Goal: Transaction & Acquisition: Subscribe to service/newsletter

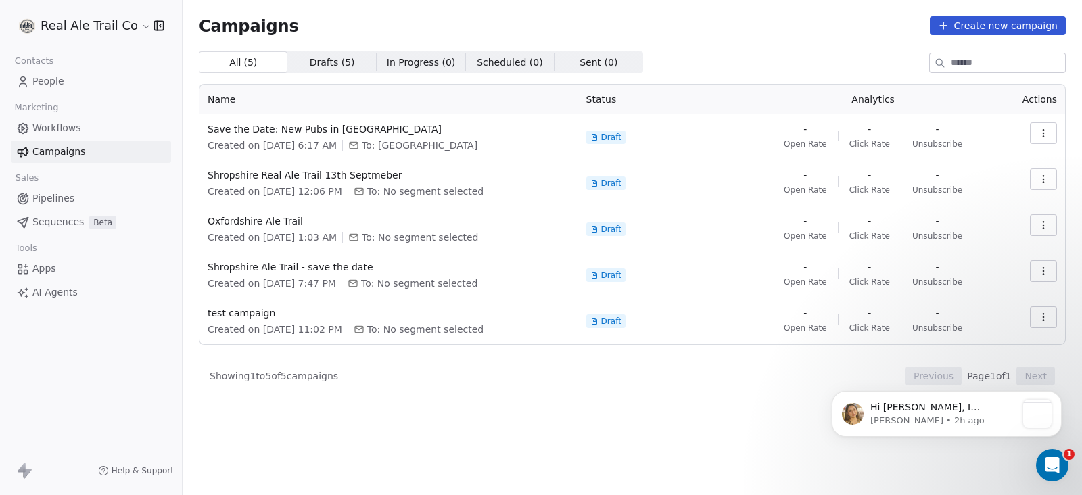
click at [74, 83] on link "People" at bounding box center [91, 81] width 160 height 22
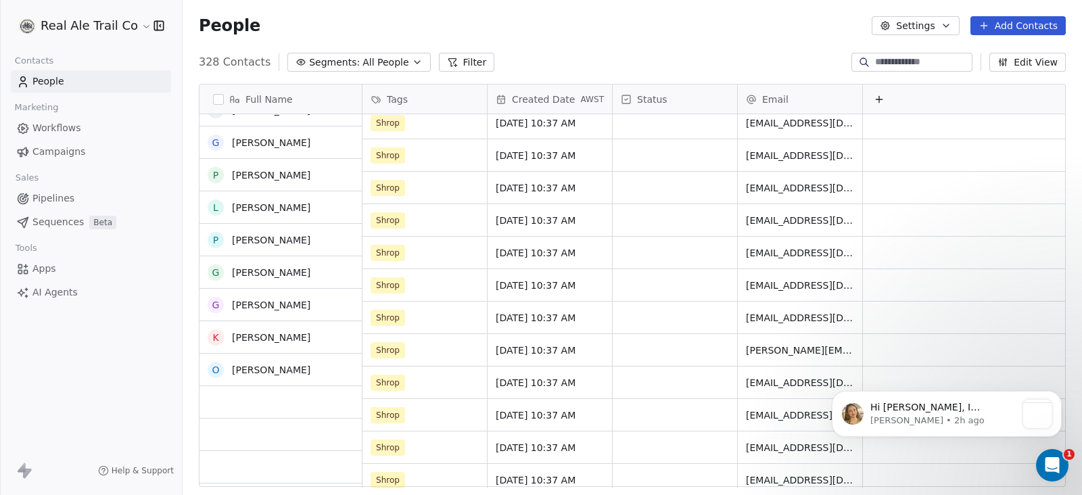
scroll to position [1352, 0]
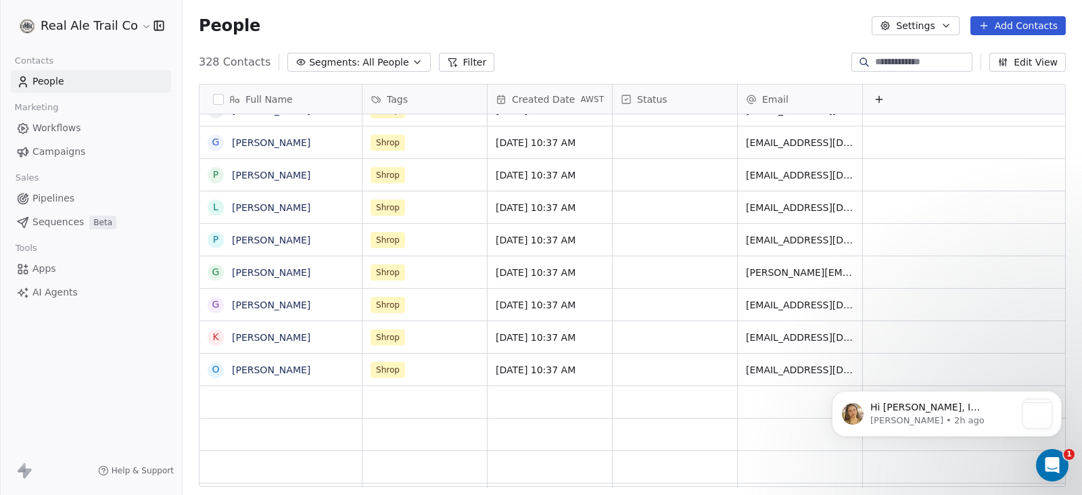
click at [341, 62] on span "Segments:" at bounding box center [334, 62] width 51 height 14
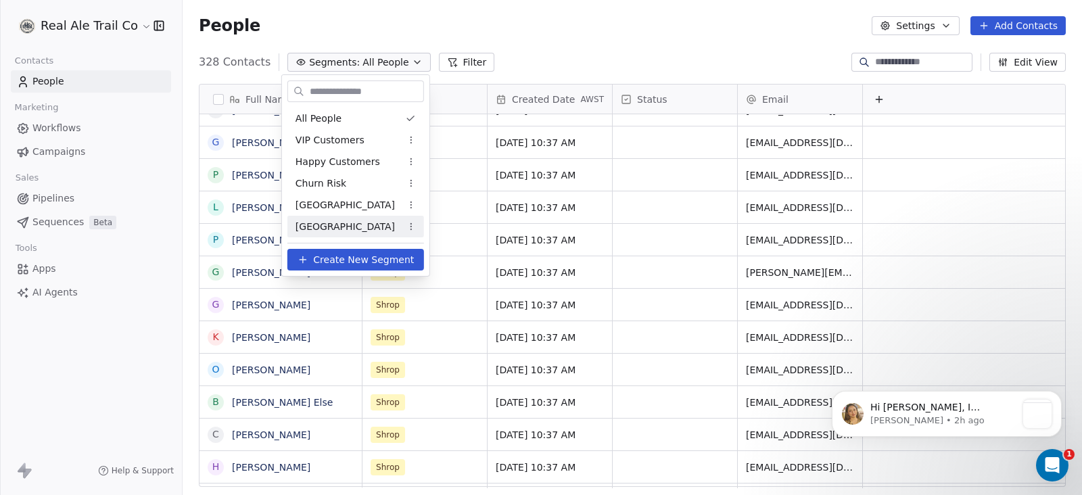
click at [343, 222] on div "[GEOGRAPHIC_DATA]" at bounding box center [355, 227] width 137 height 22
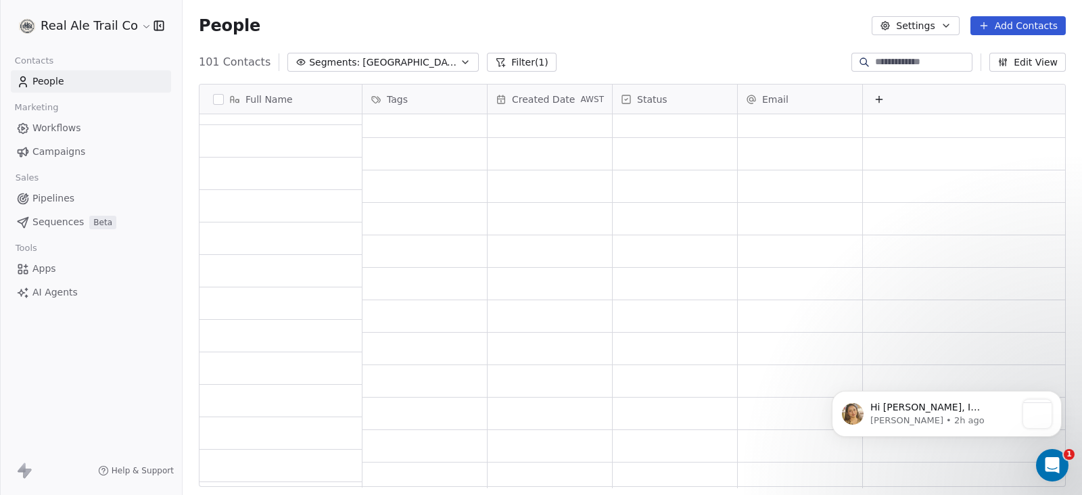
scroll to position [0, 0]
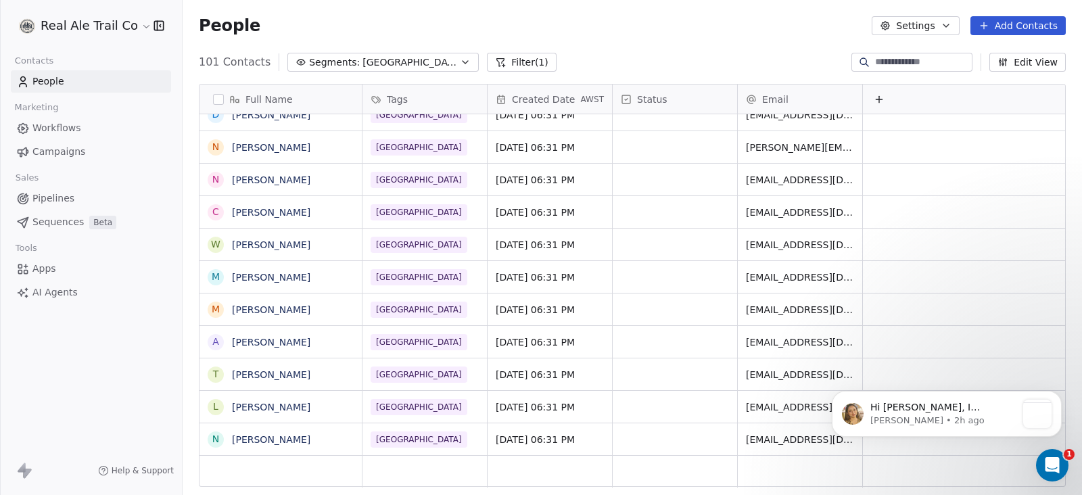
click at [38, 149] on span "Campaigns" at bounding box center [58, 152] width 53 height 14
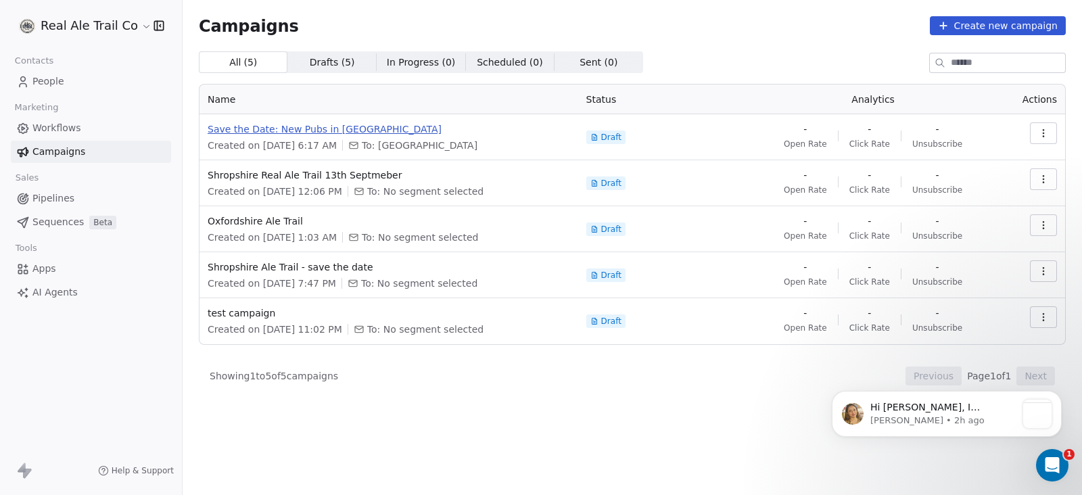
click at [325, 133] on span "Save the Date: New Pubs in [GEOGRAPHIC_DATA]" at bounding box center [389, 129] width 362 height 14
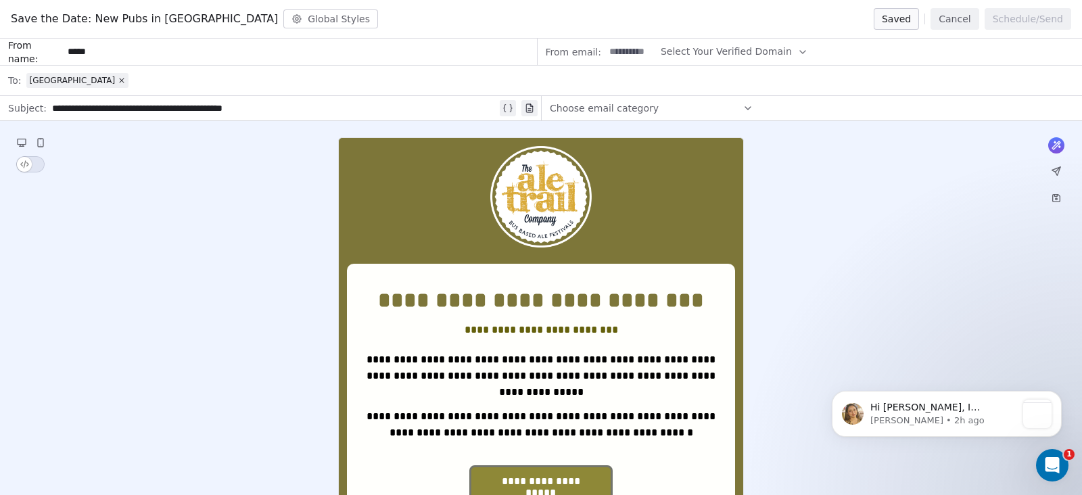
click at [736, 47] on span "Select Your Verified Domain" at bounding box center [726, 52] width 131 height 14
click at [728, 87] on span "@[DOMAIN_NAME]" at bounding box center [722, 85] width 107 height 14
click at [131, 49] on input "*****" at bounding box center [299, 51] width 473 height 25
drag, startPoint x: 105, startPoint y: 49, endPoint x: 57, endPoint y: 48, distance: 47.3
click at [57, 48] on div "From name: *****" at bounding box center [269, 52] width 538 height 27
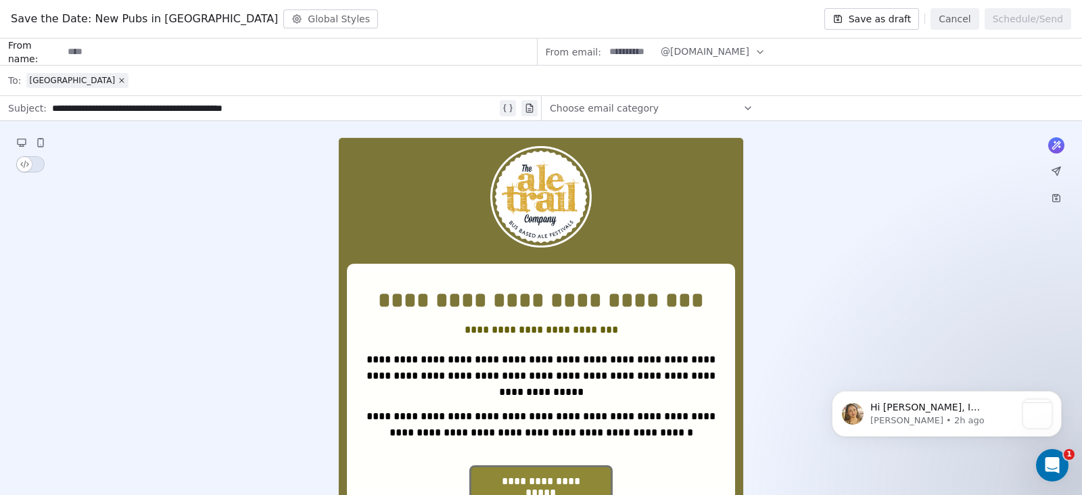
click at [128, 51] on input at bounding box center [299, 51] width 473 height 25
type input "*****"
click at [663, 110] on div "Choose email category" at bounding box center [652, 108] width 204 height 22
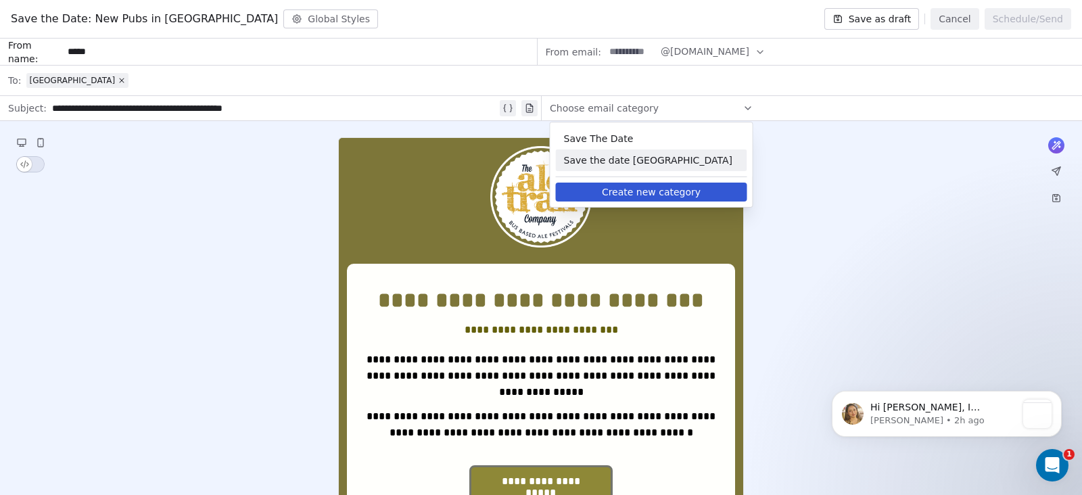
click at [653, 187] on button "Create new category" at bounding box center [651, 192] width 191 height 19
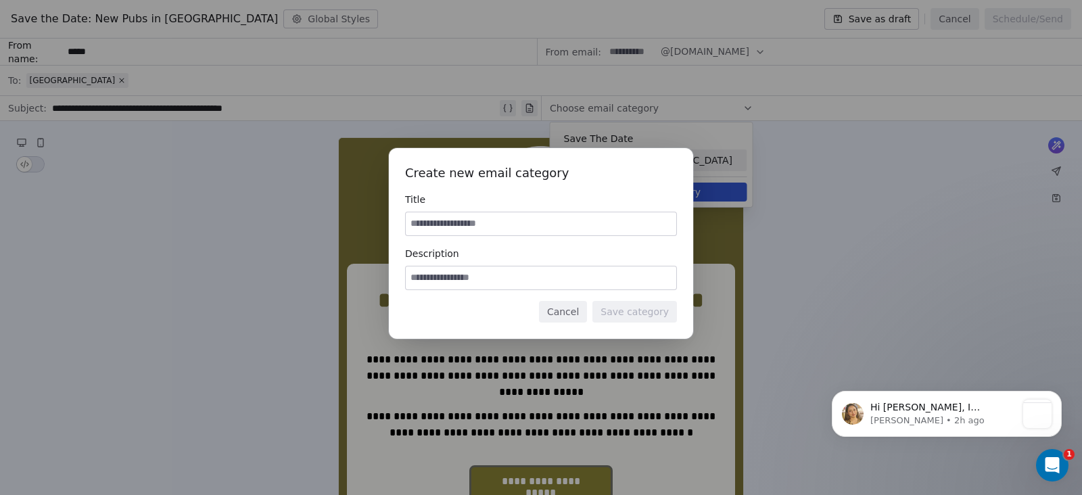
click at [524, 214] on input at bounding box center [541, 223] width 271 height 23
type input "*****"
drag, startPoint x: 569, startPoint y: 308, endPoint x: 379, endPoint y: 195, distance: 221.1
click at [569, 306] on button "Cancel" at bounding box center [563, 312] width 48 height 22
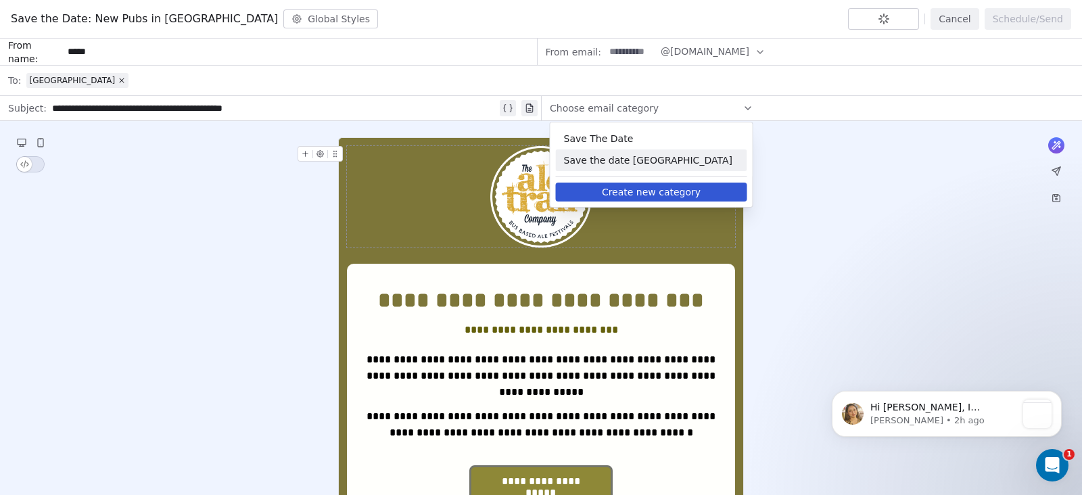
click at [964, 18] on button "Cancel" at bounding box center [955, 19] width 48 height 22
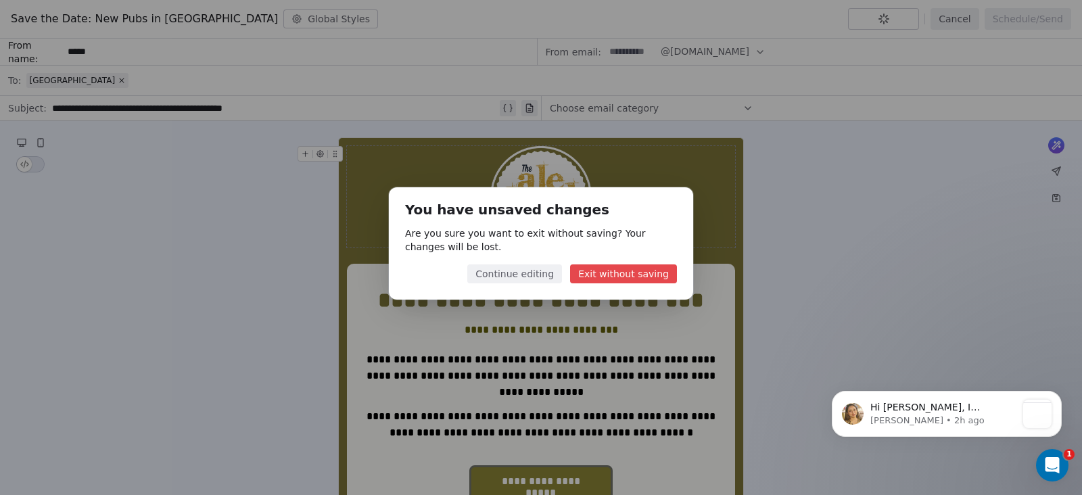
click at [630, 271] on button "Exit without saving" at bounding box center [623, 273] width 107 height 19
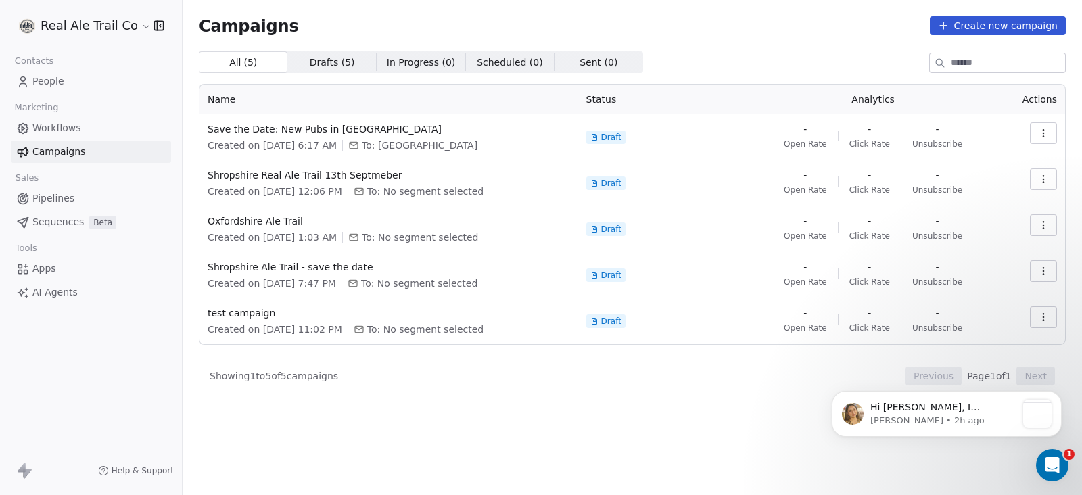
click at [59, 219] on span "Sequences" at bounding box center [57, 222] width 51 height 14
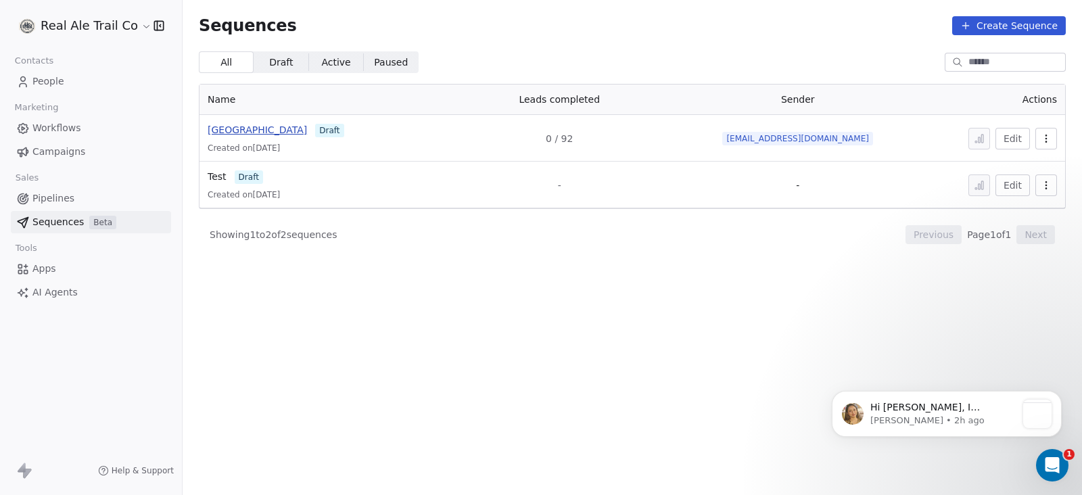
click at [235, 129] on span "[GEOGRAPHIC_DATA]" at bounding box center [257, 129] width 99 height 11
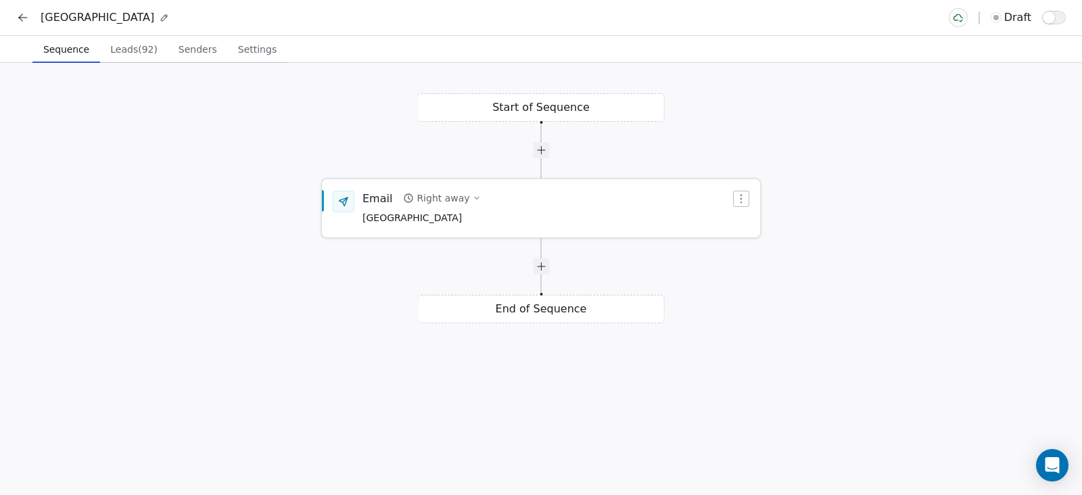
click at [741, 194] on icon "button" at bounding box center [741, 198] width 1 height 9
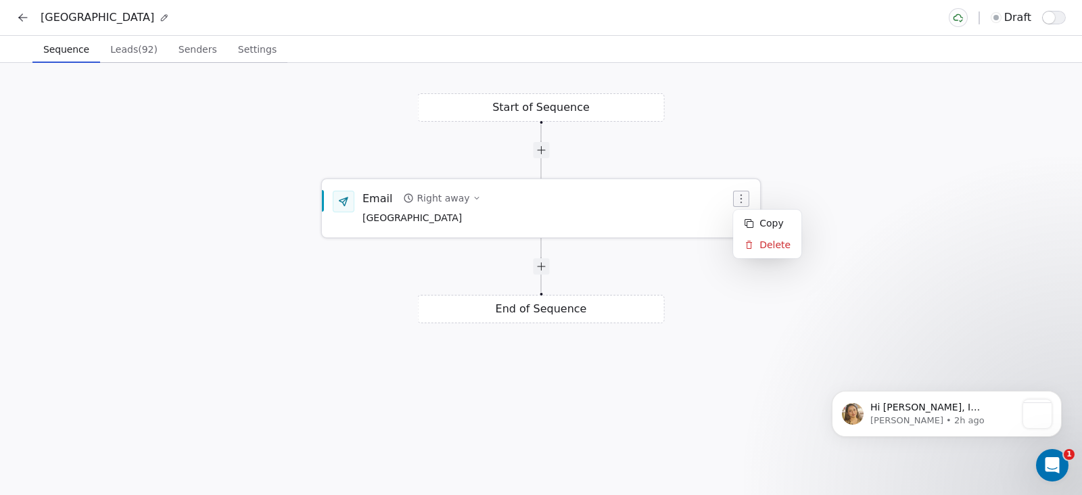
click at [379, 198] on div "Email" at bounding box center [377, 198] width 30 height 15
click at [377, 215] on span "[GEOGRAPHIC_DATA]" at bounding box center [421, 217] width 118 height 15
click at [741, 191] on button "button" at bounding box center [741, 198] width 16 height 16
click at [758, 246] on div "Delete" at bounding box center [767, 244] width 63 height 22
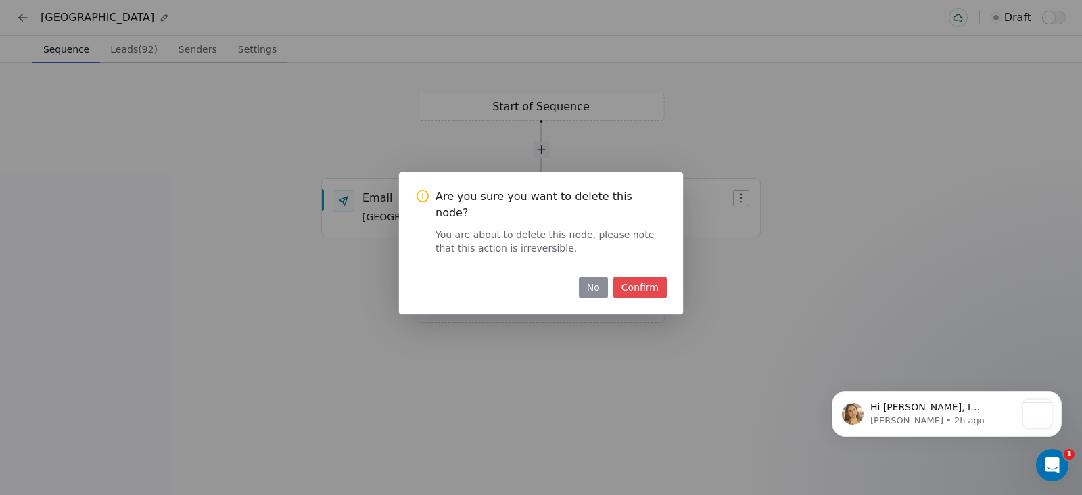
click at [620, 277] on button "Confirm" at bounding box center [639, 288] width 53 height 22
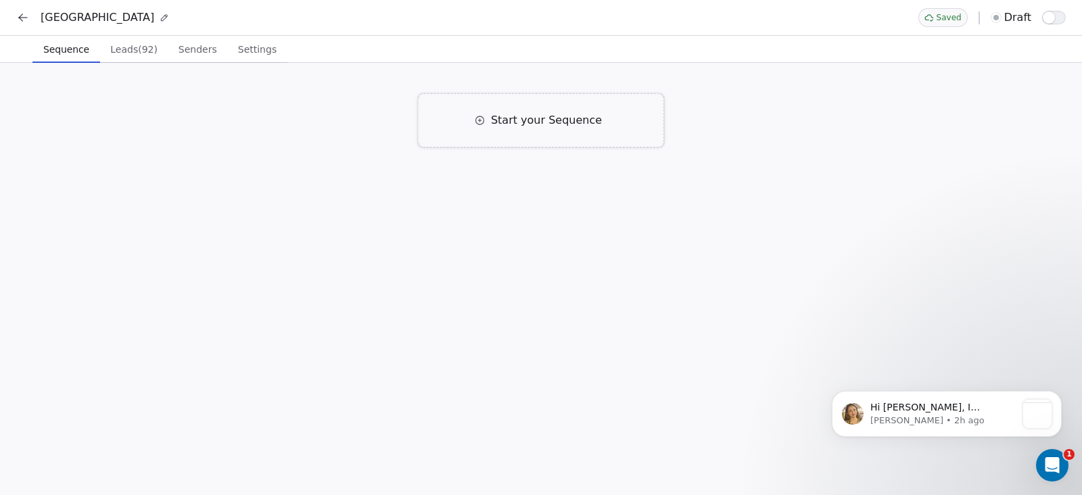
click at [545, 122] on span "Start your Sequence" at bounding box center [546, 120] width 111 height 16
click at [440, 194] on div "Right away" at bounding box center [443, 198] width 53 height 14
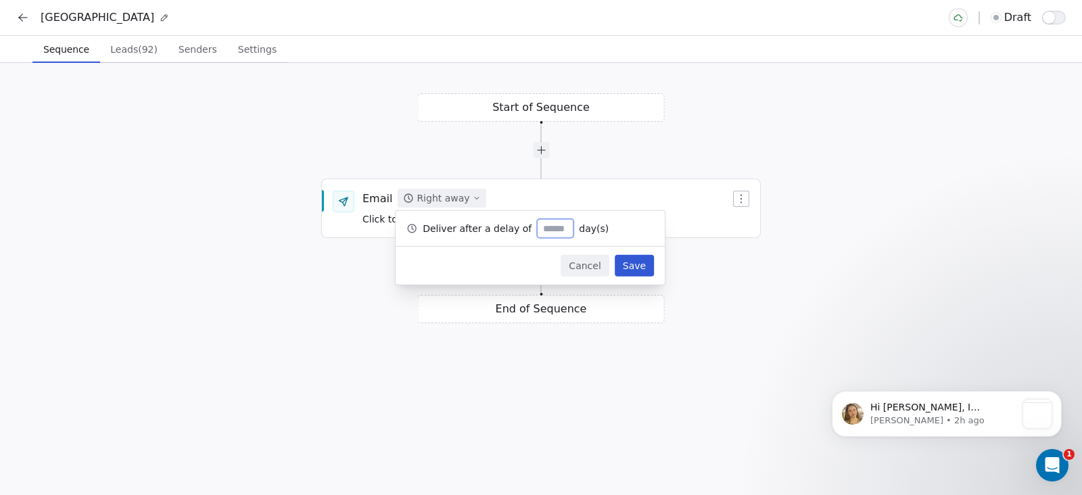
click at [272, 197] on div "Start of Sequence Email Right away Click to Setup End of Sequence" at bounding box center [541, 279] width 1082 height 432
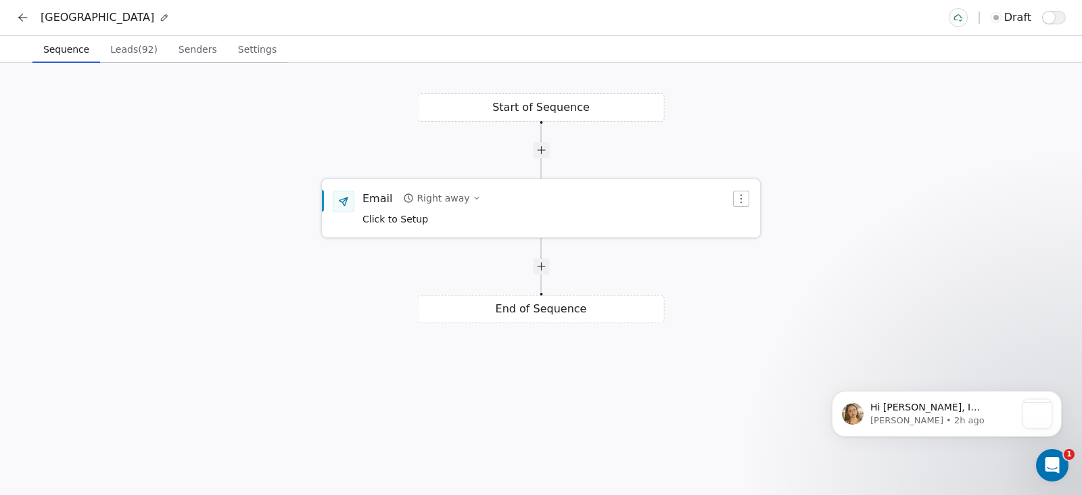
click at [400, 223] on span "Click to Setup" at bounding box center [395, 219] width 66 height 11
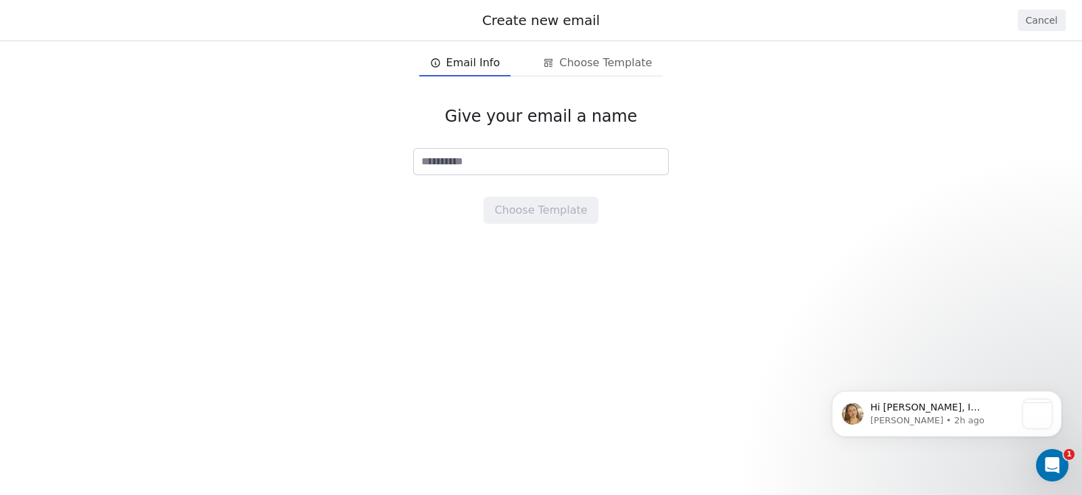
click at [523, 149] on input at bounding box center [541, 162] width 254 height 26
click at [521, 181] on div "Give your email a name Choose Template" at bounding box center [541, 165] width 1082 height 161
click at [516, 168] on input at bounding box center [541, 162] width 254 height 26
type input "*"
drag, startPoint x: 493, startPoint y: 162, endPoint x: 367, endPoint y: 162, distance: 126.5
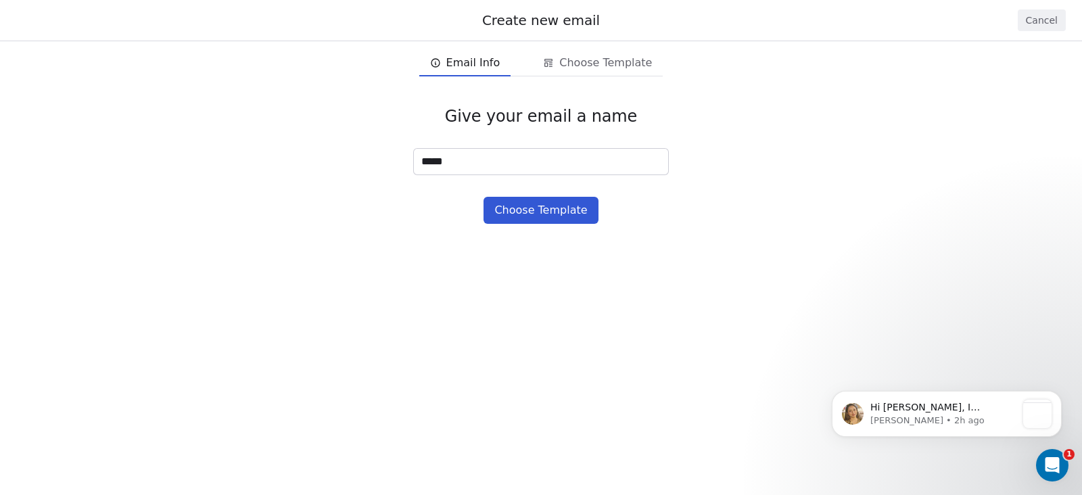
click at [369, 164] on div "Give your email a name ***** Choose Template" at bounding box center [541, 165] width 1082 height 161
type input "******"
click at [562, 209] on button "Choose Template" at bounding box center [541, 210] width 114 height 27
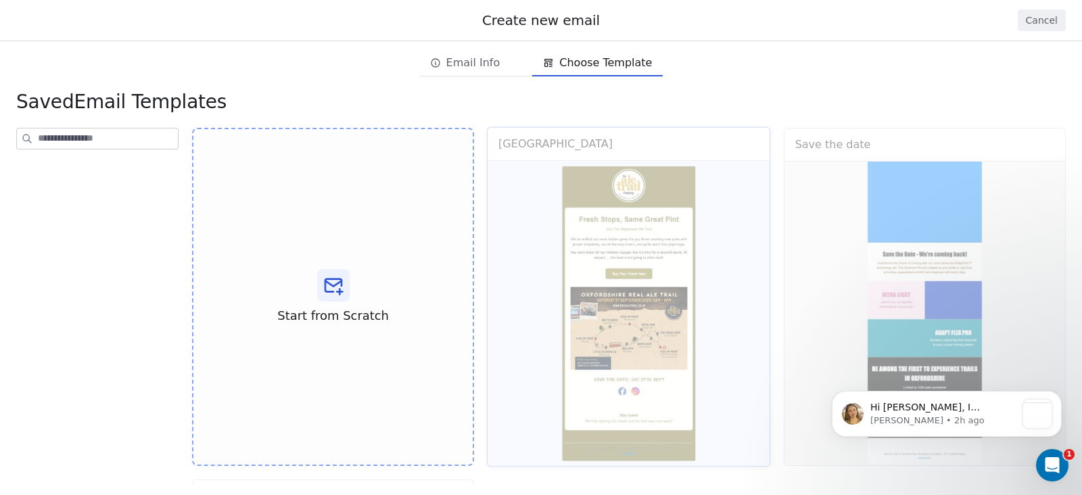
click at [628, 263] on div "Oxfordshire Use Template Preview" at bounding box center [628, 297] width 283 height 340
click at [626, 243] on div "Oxfordshire Use Template Preview" at bounding box center [628, 297] width 283 height 340
click at [626, 245] on div "Oxfordshire Use Template Preview" at bounding box center [628, 297] width 283 height 340
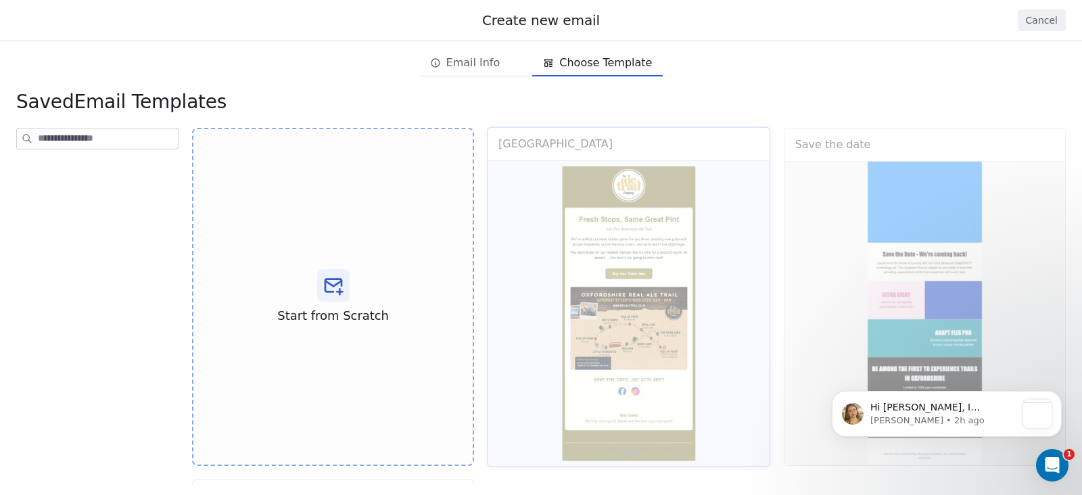
click at [626, 245] on div "Oxfordshire Use Template Preview" at bounding box center [628, 297] width 283 height 340
click at [1041, 20] on button "Cancel" at bounding box center [1042, 20] width 48 height 22
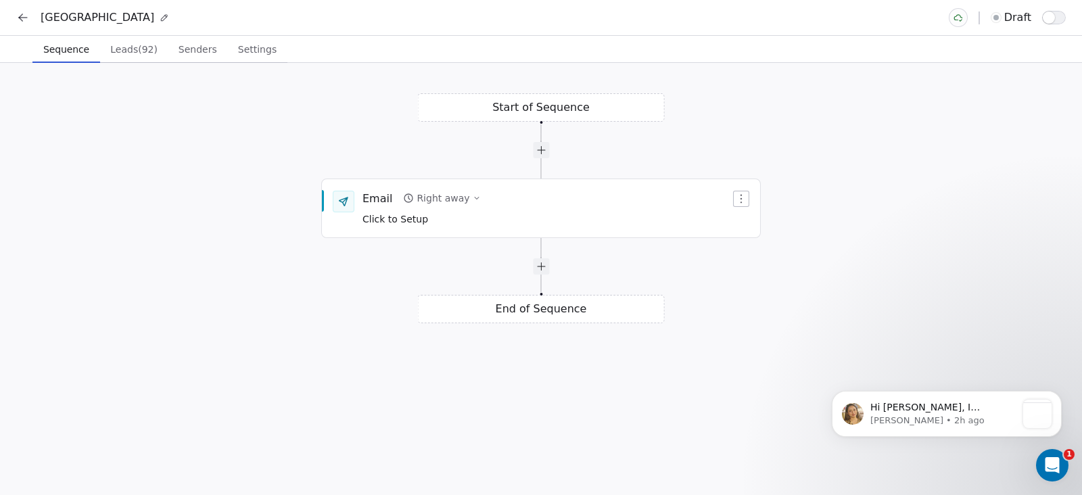
click at [24, 18] on icon at bounding box center [23, 18] width 14 height 14
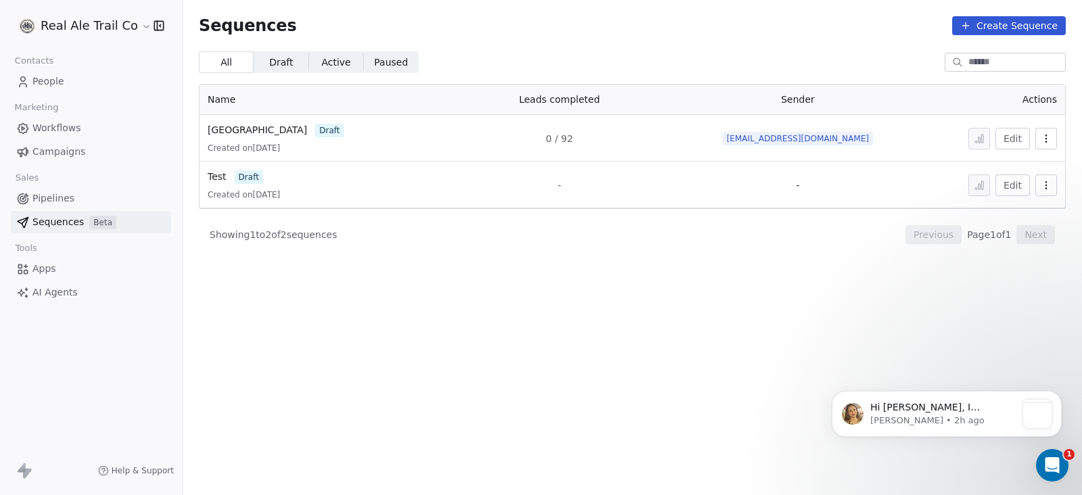
click at [77, 146] on span "Campaigns" at bounding box center [58, 152] width 53 height 14
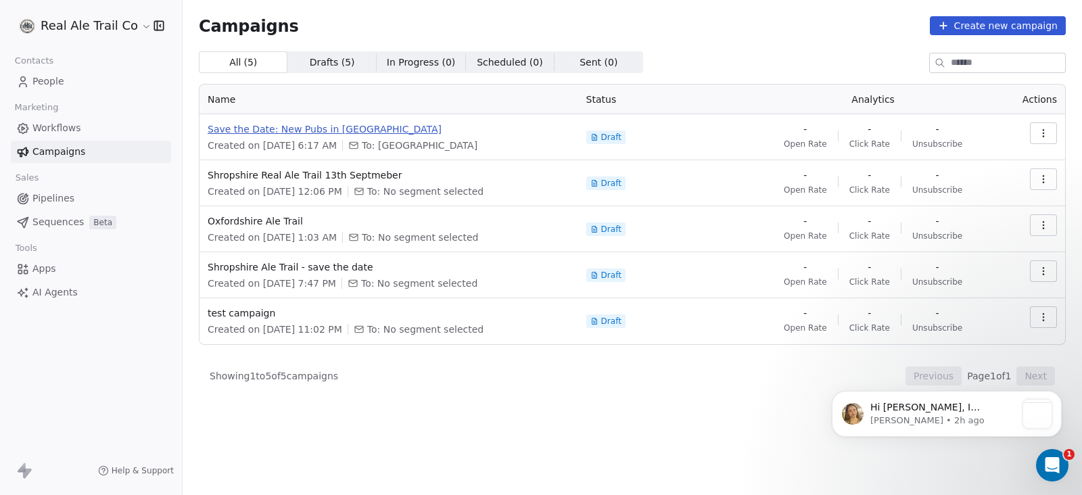
click at [321, 126] on span "Save the Date: New Pubs in [GEOGRAPHIC_DATA]" at bounding box center [389, 129] width 362 height 14
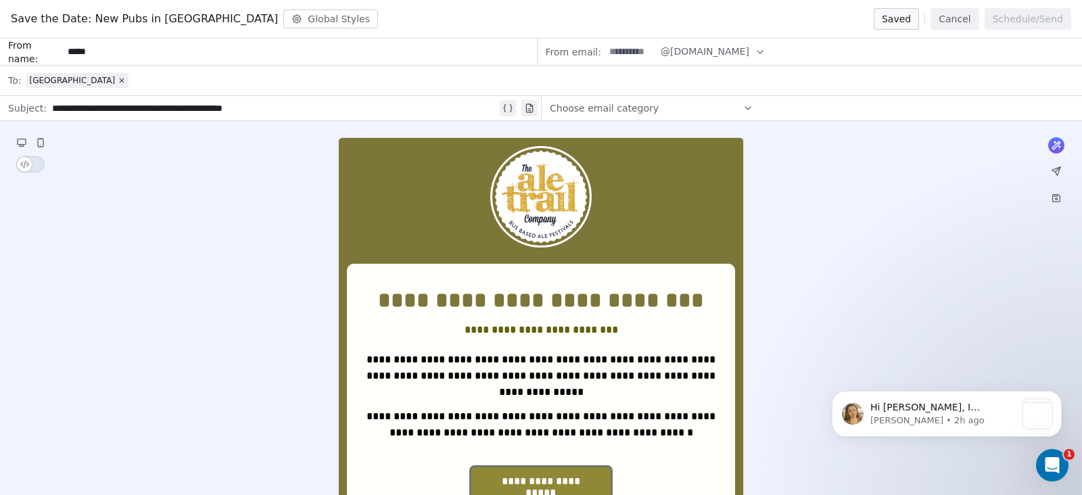
click at [613, 103] on span "Choose email category" at bounding box center [604, 108] width 109 height 14
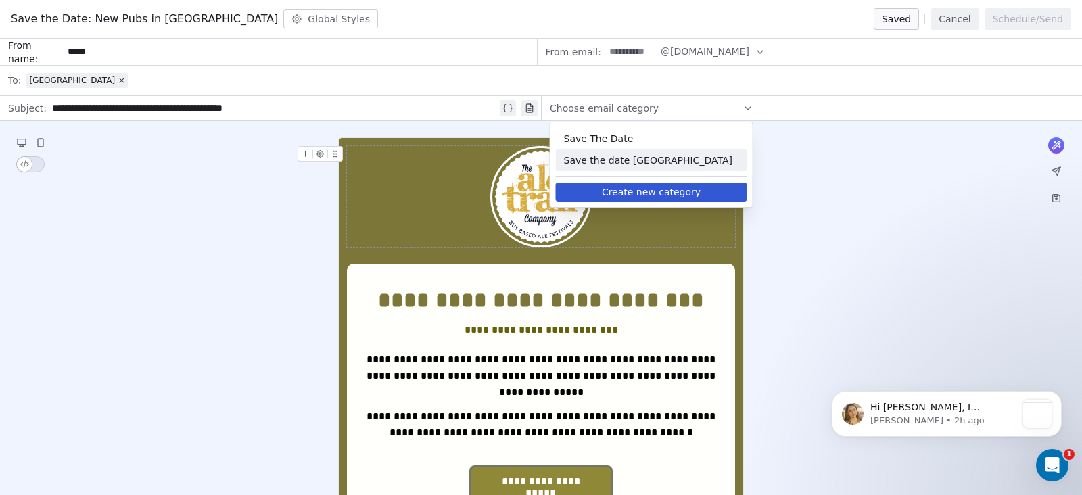
click at [646, 189] on button "Create new category" at bounding box center [651, 192] width 191 height 19
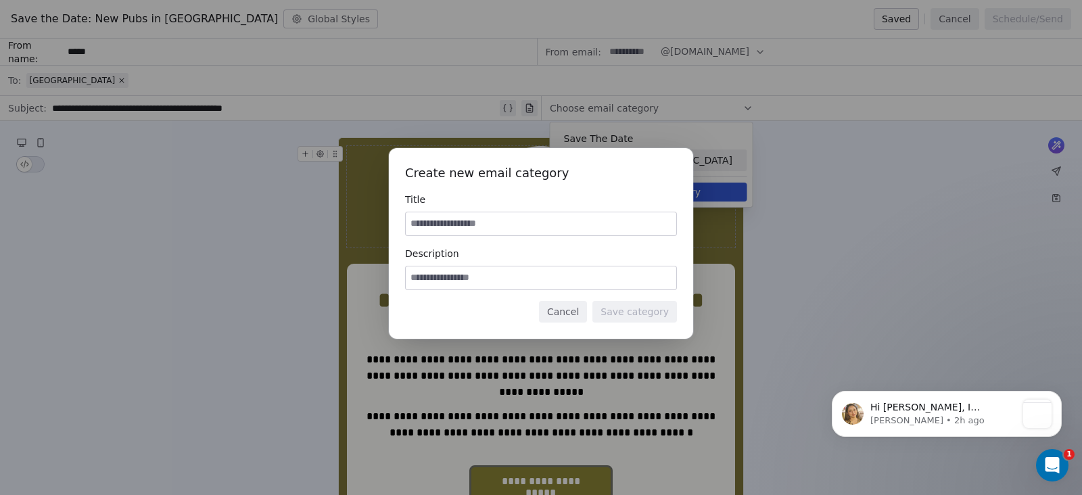
click at [560, 308] on button "Cancel" at bounding box center [563, 312] width 48 height 22
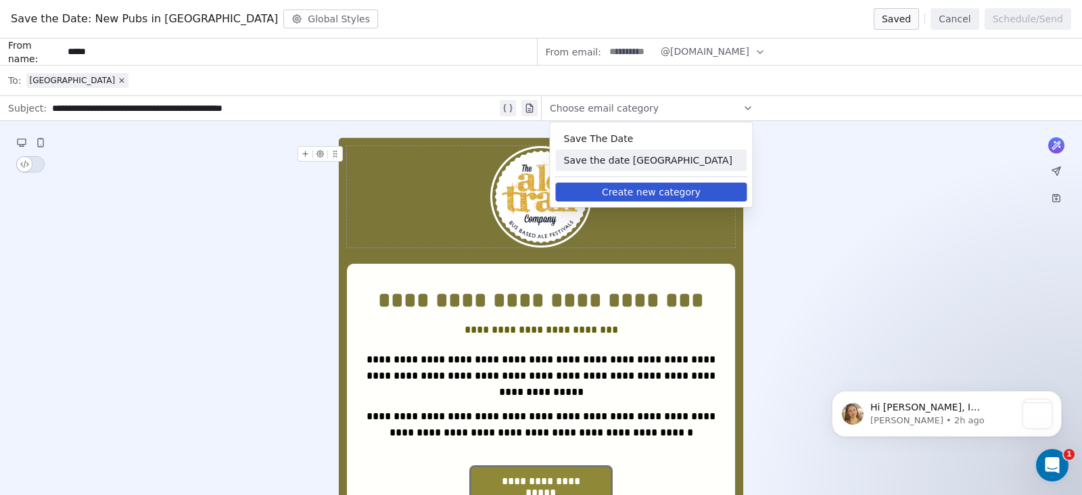
click at [658, 154] on span "Save the date [GEOGRAPHIC_DATA]" at bounding box center [651, 161] width 175 height 14
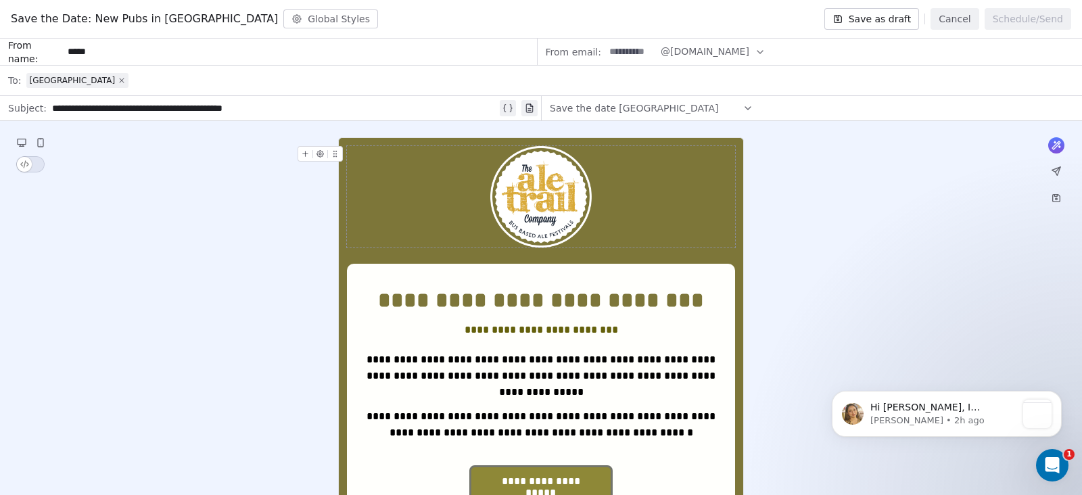
click at [120, 80] on icon at bounding box center [122, 80] width 4 height 4
click at [91, 77] on span "Select a segment" at bounding box center [67, 81] width 83 height 14
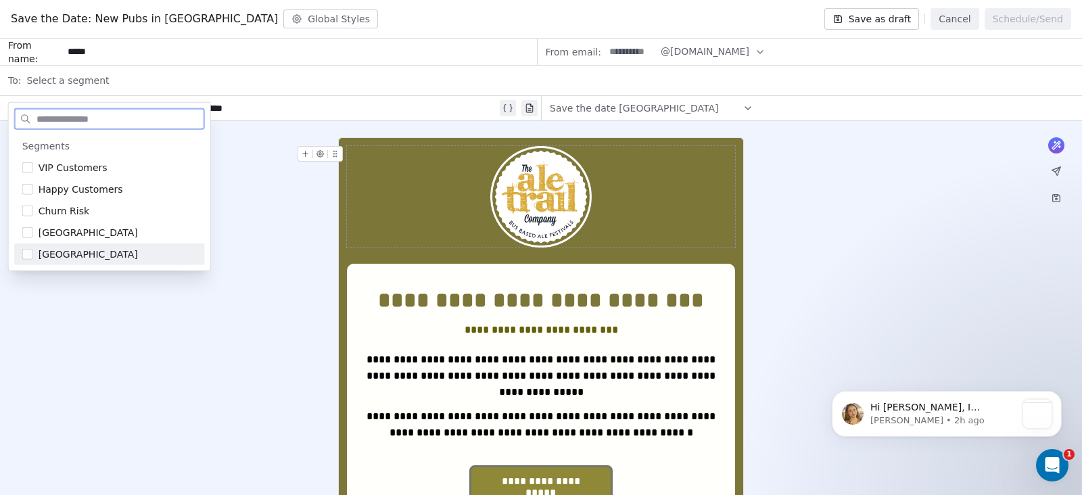
click at [91, 254] on div "[GEOGRAPHIC_DATA]" at bounding box center [118, 255] width 158 height 14
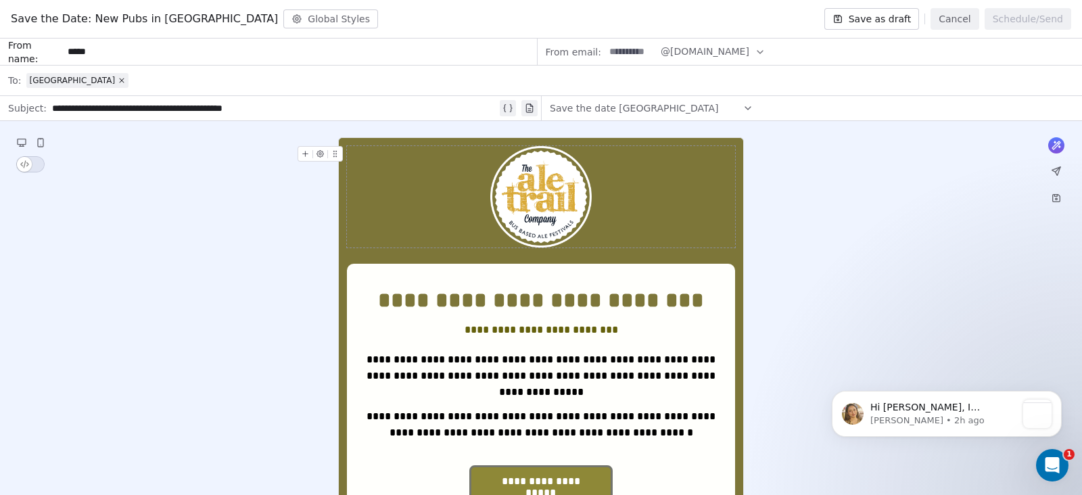
click at [172, 111] on div "**********" at bounding box center [274, 108] width 445 height 16
click at [817, 83] on div "[GEOGRAPHIC_DATA]" at bounding box center [550, 81] width 1048 height 30
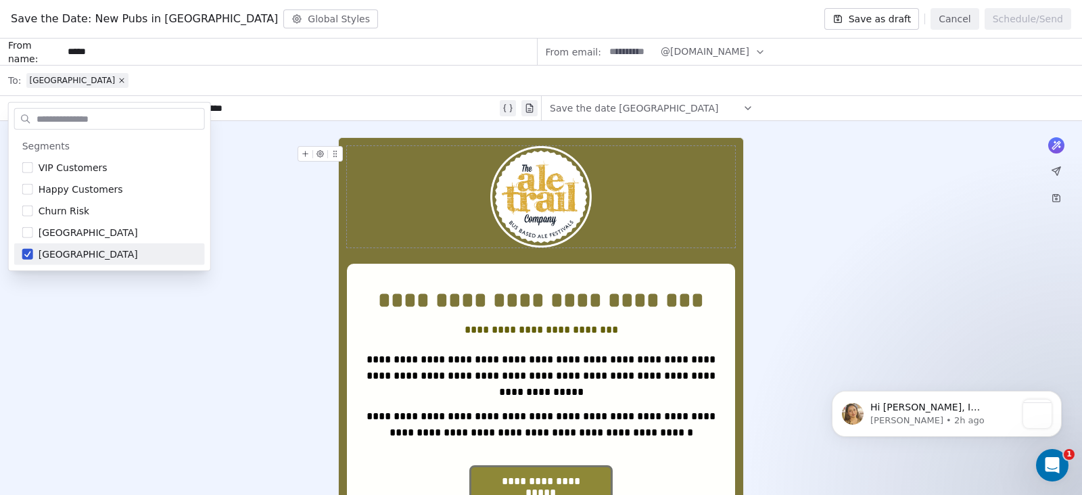
click at [566, 78] on div "[GEOGRAPHIC_DATA]" at bounding box center [550, 81] width 1048 height 30
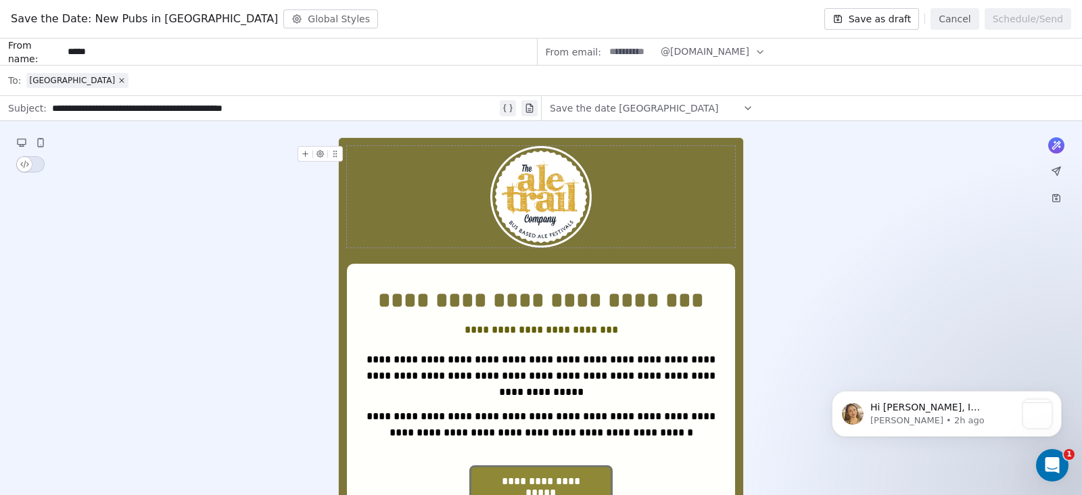
click at [612, 201] on div at bounding box center [541, 196] width 388 height 101
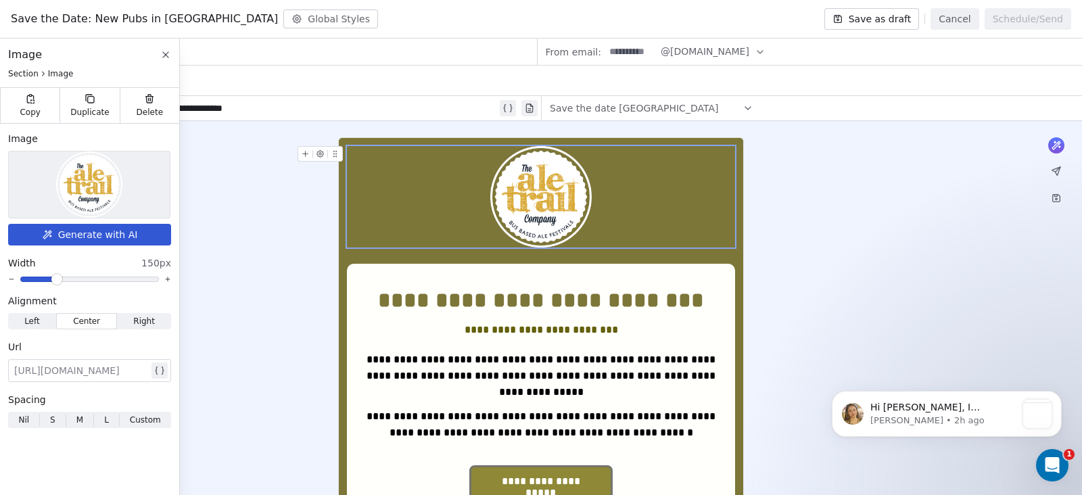
click at [251, 44] on input "*****" at bounding box center [299, 51] width 473 height 25
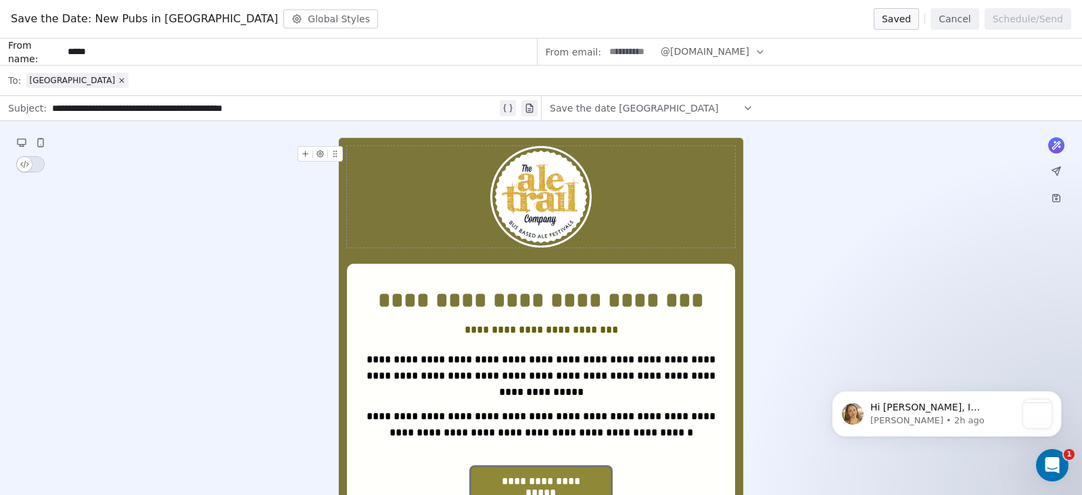
click at [613, 52] on input at bounding box center [631, 51] width 53 height 25
type input "******"
click at [947, 20] on button "Cancel" at bounding box center [955, 19] width 48 height 22
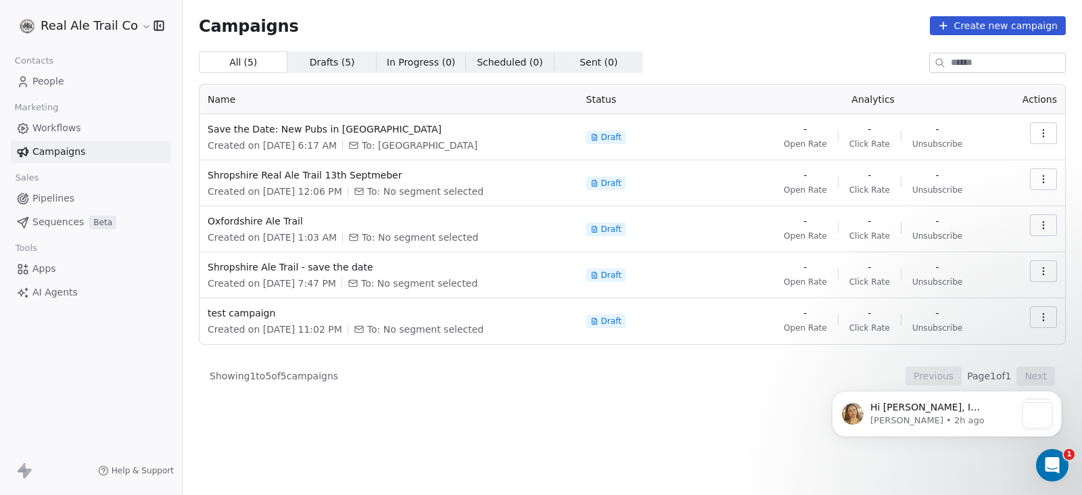
click at [39, 74] on span "People" at bounding box center [48, 81] width 32 height 14
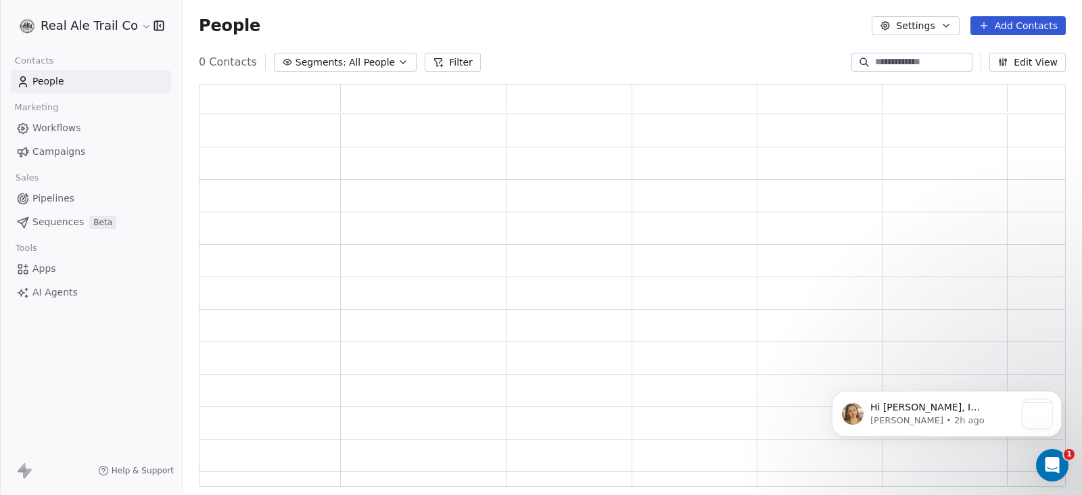
scroll to position [390, 854]
click at [361, 63] on span "All People" at bounding box center [381, 62] width 46 height 14
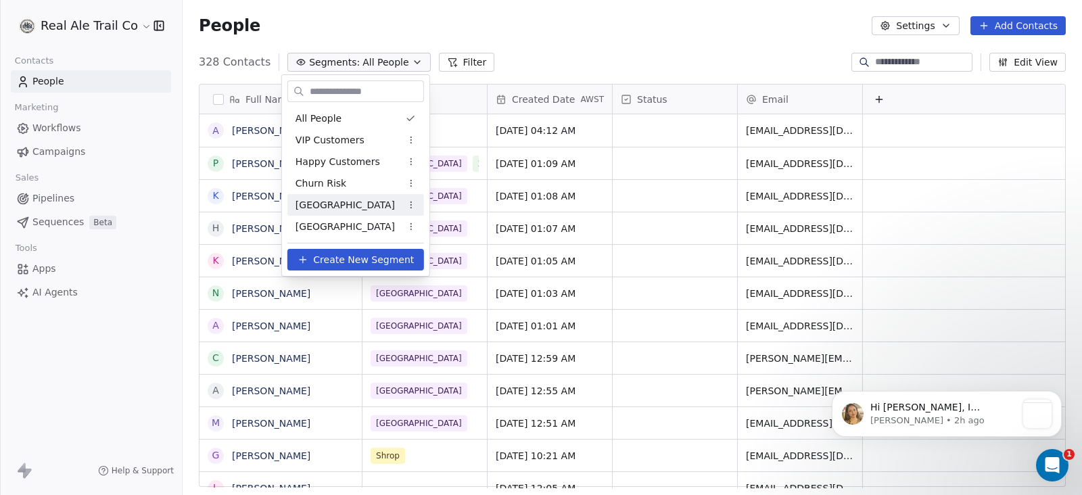
scroll to position [422, 886]
click at [335, 222] on div "[GEOGRAPHIC_DATA]" at bounding box center [355, 227] width 137 height 22
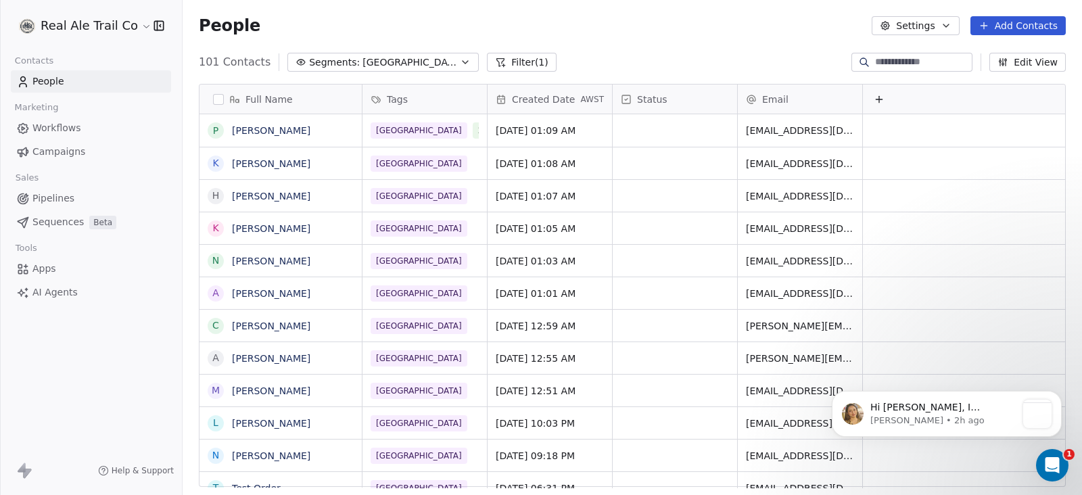
click at [929, 28] on button "Settings" at bounding box center [915, 25] width 87 height 19
click at [123, 22] on html "Real Ale Trail Co Contacts People Marketing Workflows Campaigns Sales Pipelines…" at bounding box center [541, 247] width 1082 height 495
click at [143, 22] on html "Real Ale Trail Co Contacts People Marketing Workflows Campaigns Sales Pipelines…" at bounding box center [541, 247] width 1082 height 495
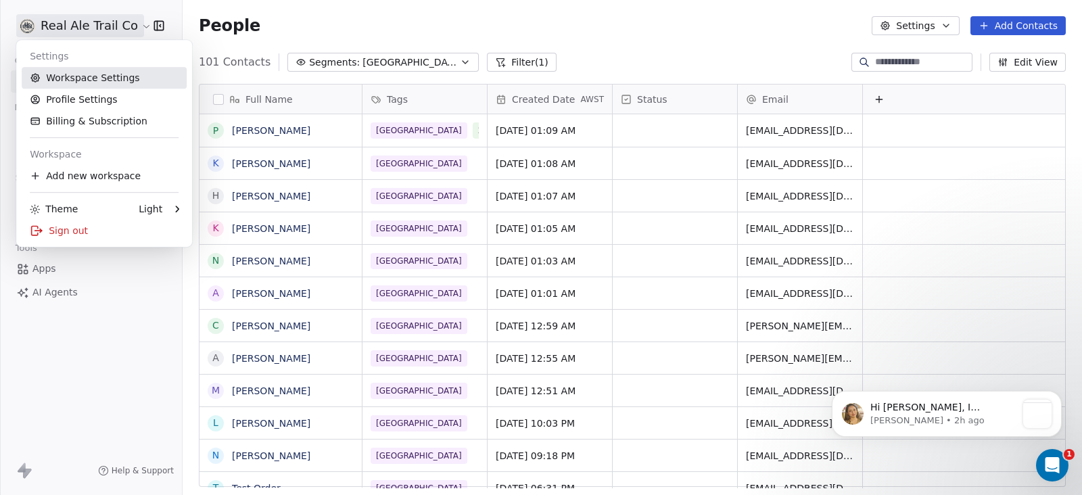
click at [110, 72] on link "Workspace Settings" at bounding box center [104, 78] width 165 height 22
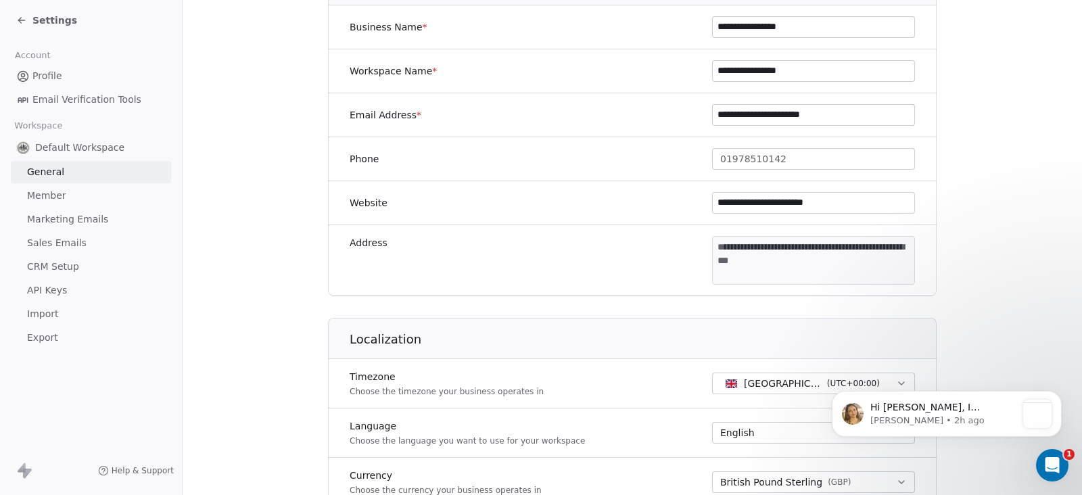
click at [71, 216] on span "Marketing Emails" at bounding box center [67, 219] width 81 height 14
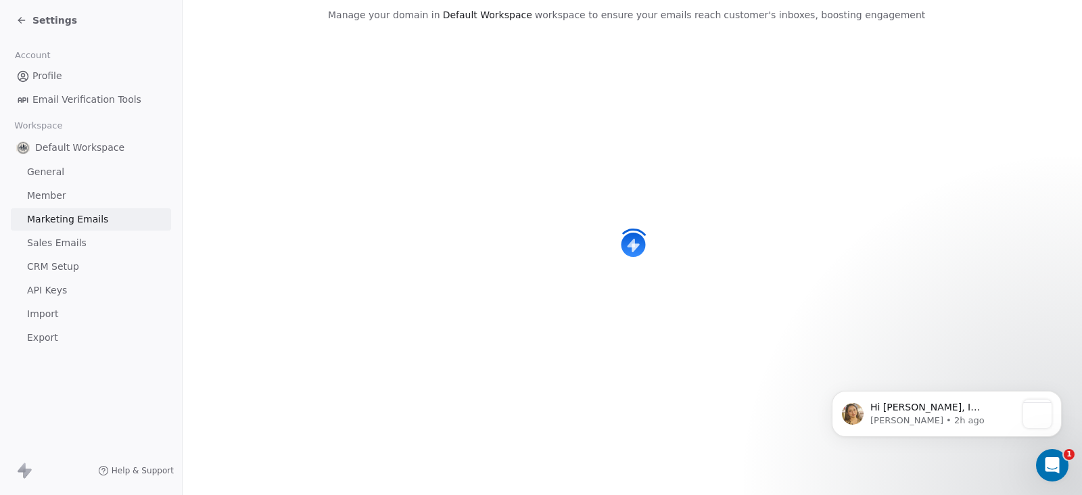
scroll to position [158, 0]
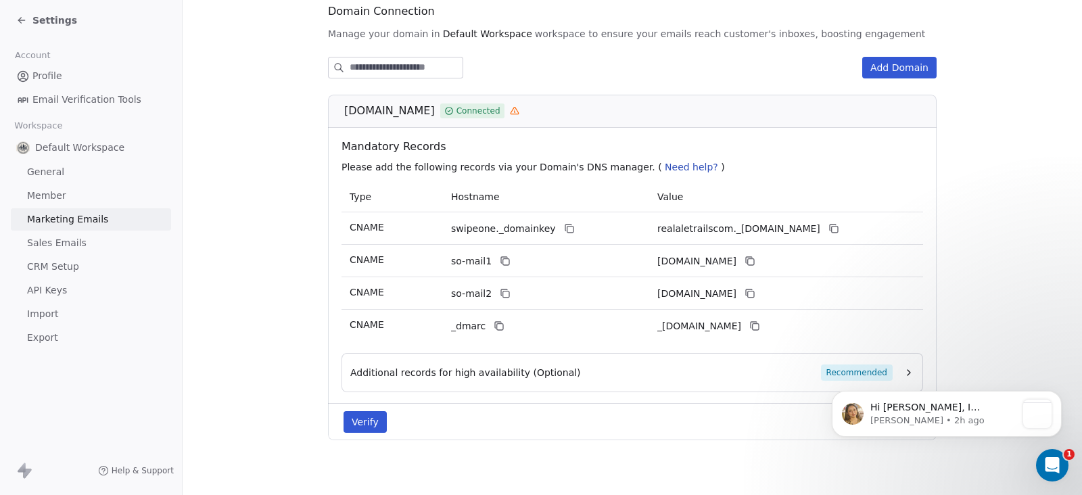
click at [70, 260] on span "CRM Setup" at bounding box center [53, 267] width 52 height 14
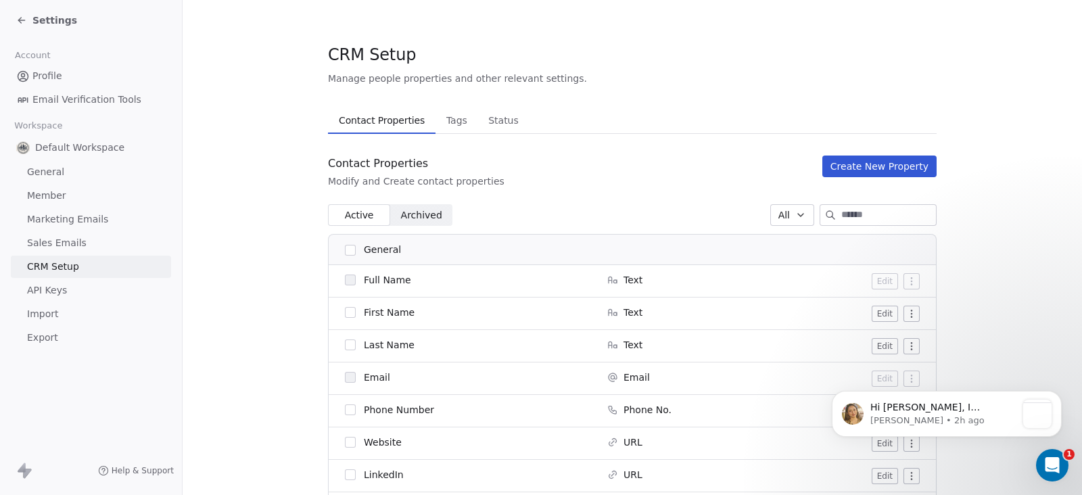
click at [67, 236] on span "Sales Emails" at bounding box center [57, 243] width 60 height 14
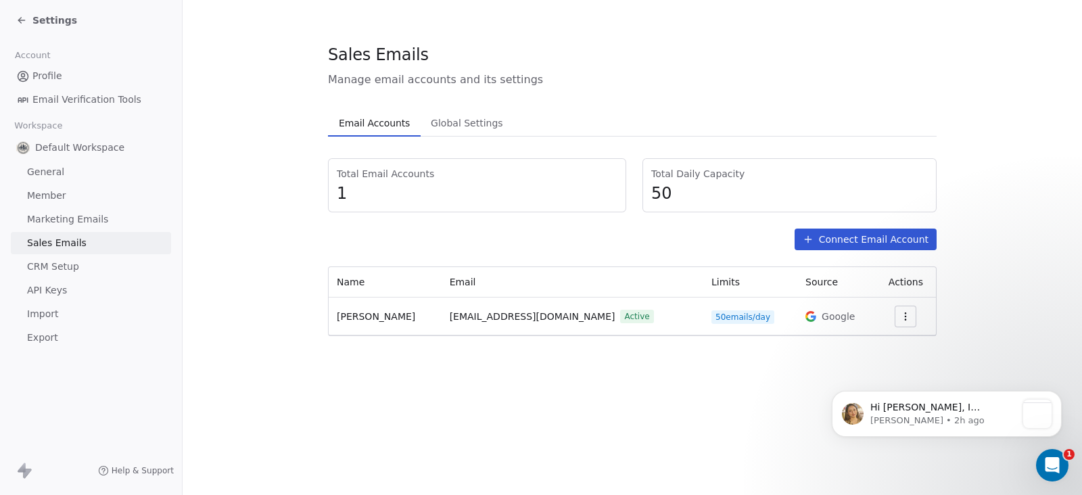
click at [900, 317] on icon "button" at bounding box center [905, 316] width 11 height 11
click at [507, 310] on html "Settings Account Profile Email Verification Tools Workspace Default Workspace G…" at bounding box center [541, 247] width 1082 height 495
click at [63, 172] on link "General" at bounding box center [91, 172] width 160 height 22
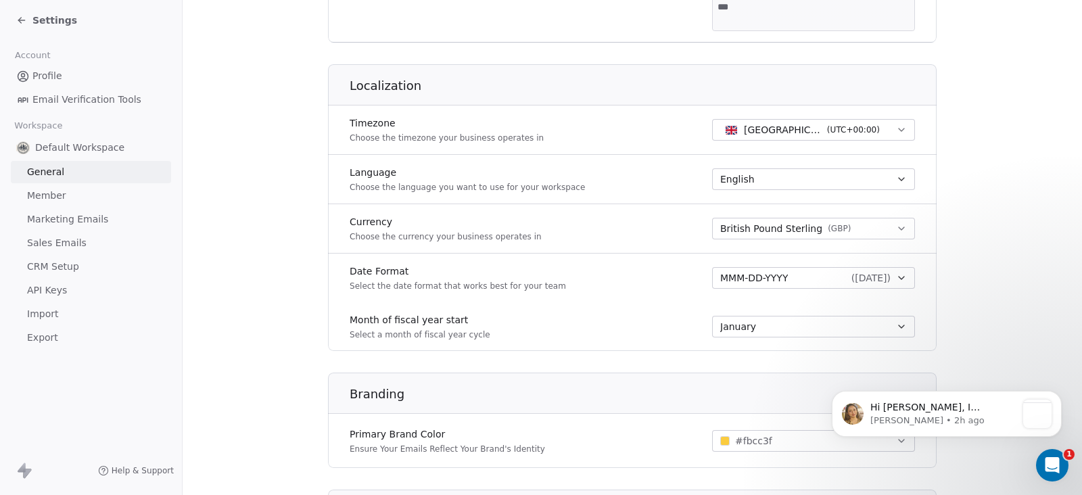
scroll to position [663, 0]
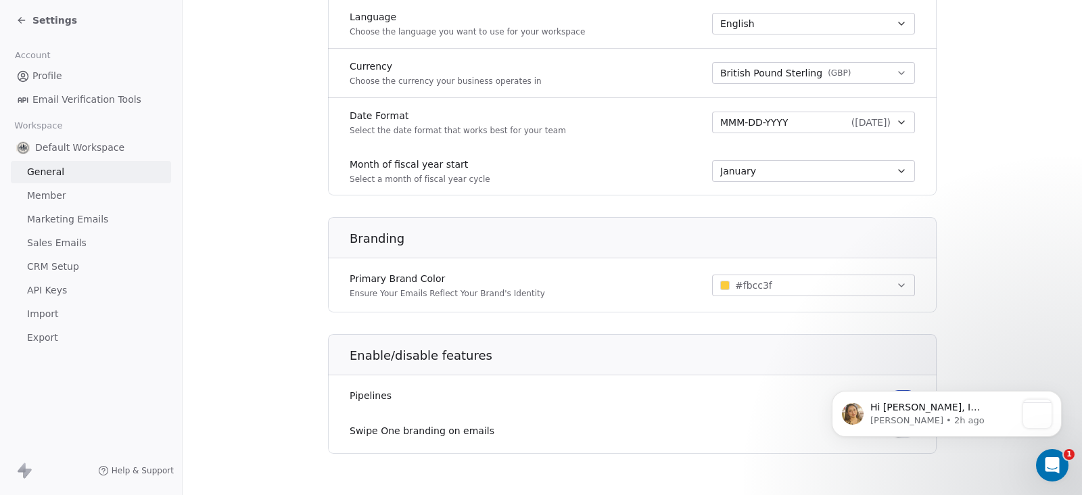
click at [58, 194] on span "Member" at bounding box center [46, 196] width 39 height 14
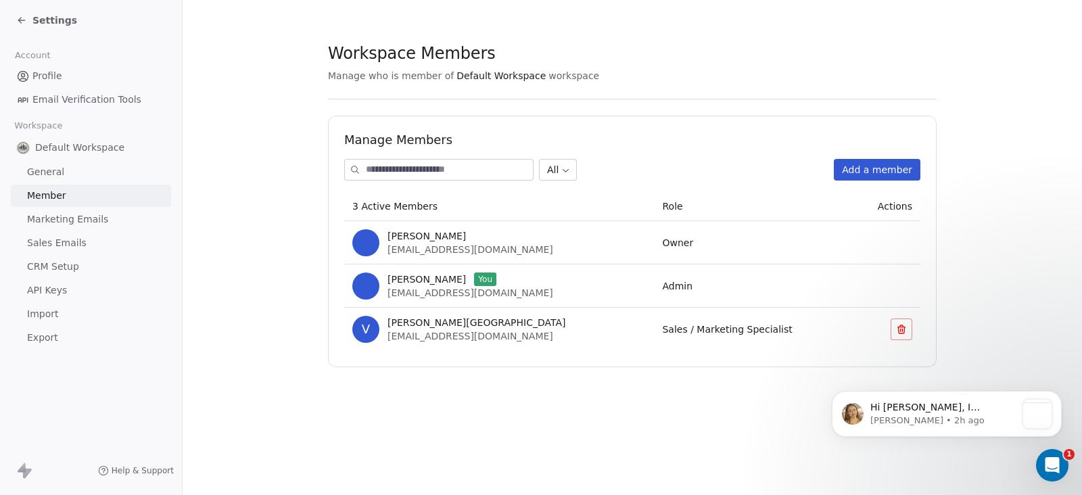
click at [45, 221] on span "Marketing Emails" at bounding box center [67, 219] width 81 height 14
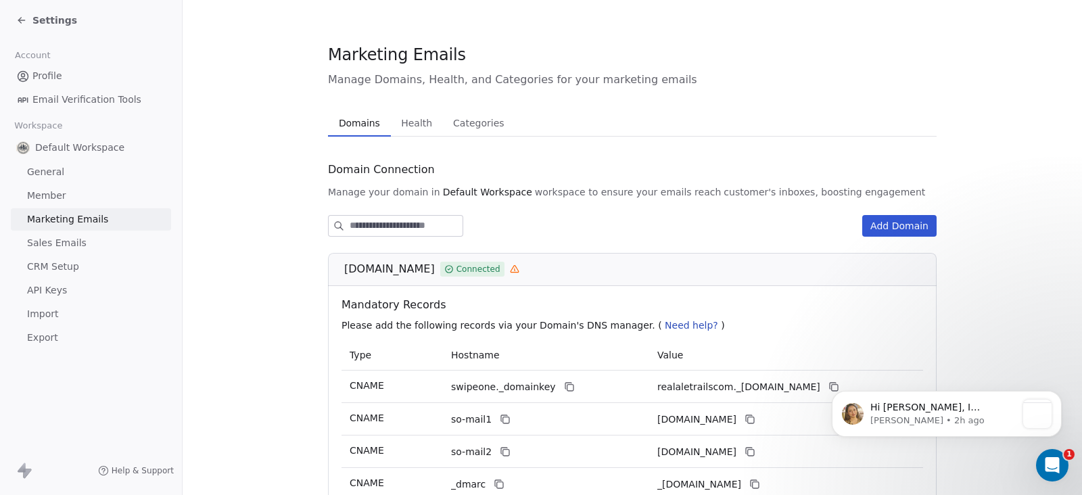
click at [49, 245] on span "Sales Emails" at bounding box center [57, 243] width 60 height 14
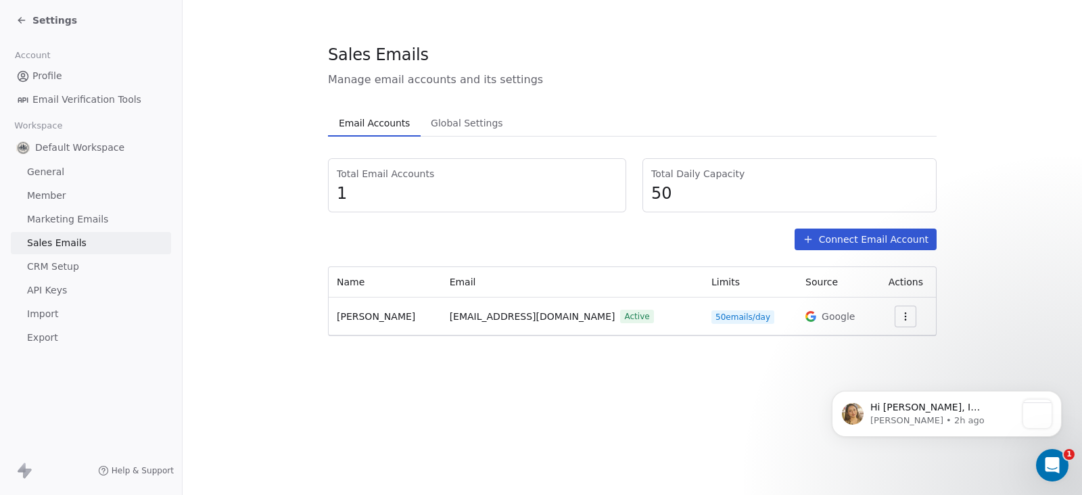
drag, startPoint x: 679, startPoint y: 189, endPoint x: 670, endPoint y: 194, distance: 10.3
click at [678, 189] on span "50" at bounding box center [789, 193] width 277 height 20
click at [659, 195] on span "50" at bounding box center [789, 193] width 277 height 20
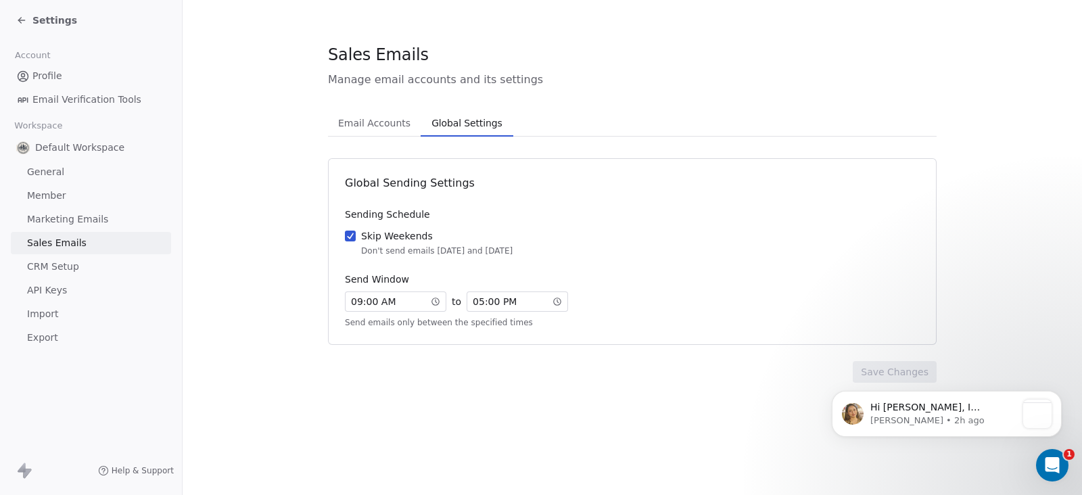
click at [480, 130] on span "Global Settings" at bounding box center [466, 123] width 81 height 19
click at [394, 124] on span "Email Accounts" at bounding box center [374, 123] width 83 height 19
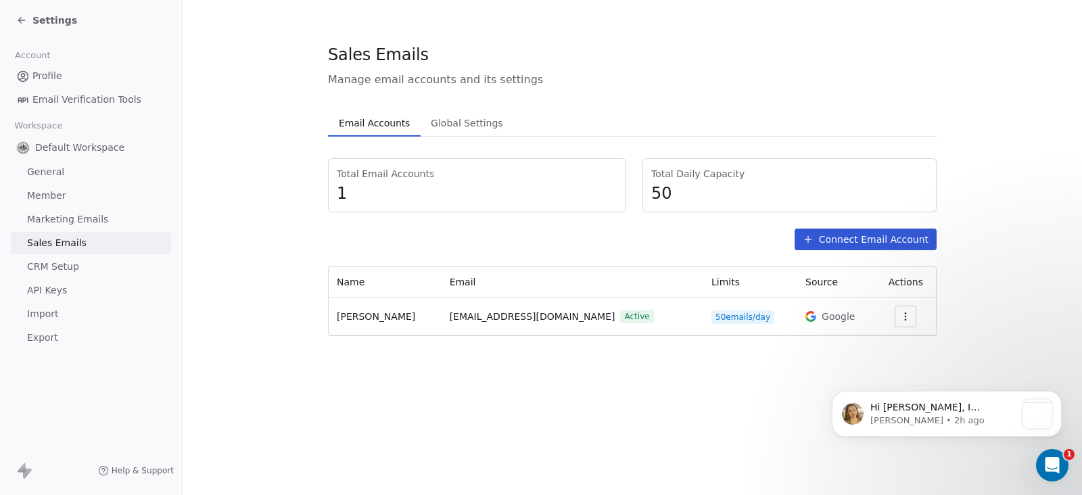
click at [910, 314] on div at bounding box center [906, 317] width 44 height 22
click at [901, 315] on icon "button" at bounding box center [905, 316] width 11 height 11
click at [886, 339] on span "Settings" at bounding box center [879, 346] width 39 height 14
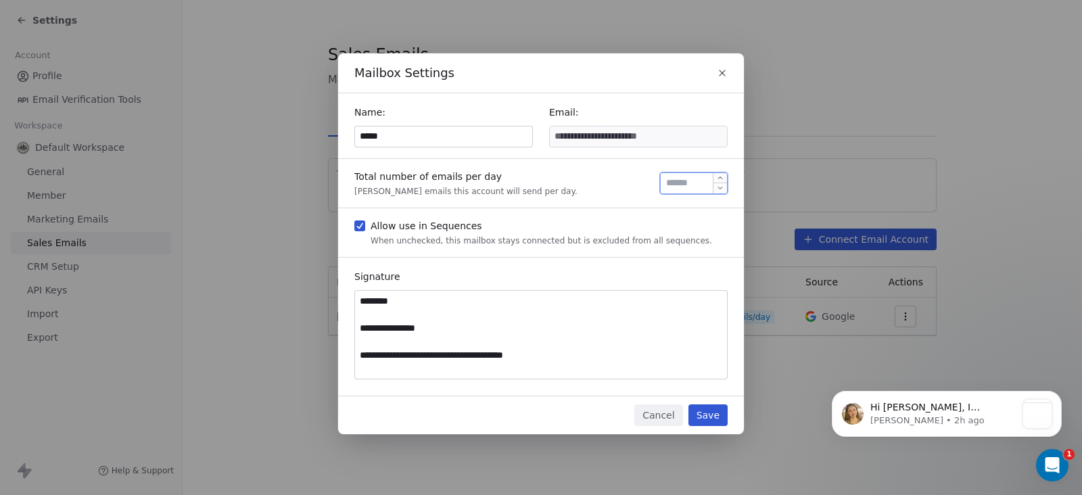
click at [686, 178] on input "**" at bounding box center [693, 183] width 61 height 10
drag, startPoint x: 690, startPoint y: 185, endPoint x: 629, endPoint y: 185, distance: 60.9
click at [629, 185] on div "Total number of emails per day Max emails this account will send per day. **" at bounding box center [541, 183] width 406 height 49
type input "***"
click at [702, 417] on button "Save" at bounding box center [707, 415] width 39 height 22
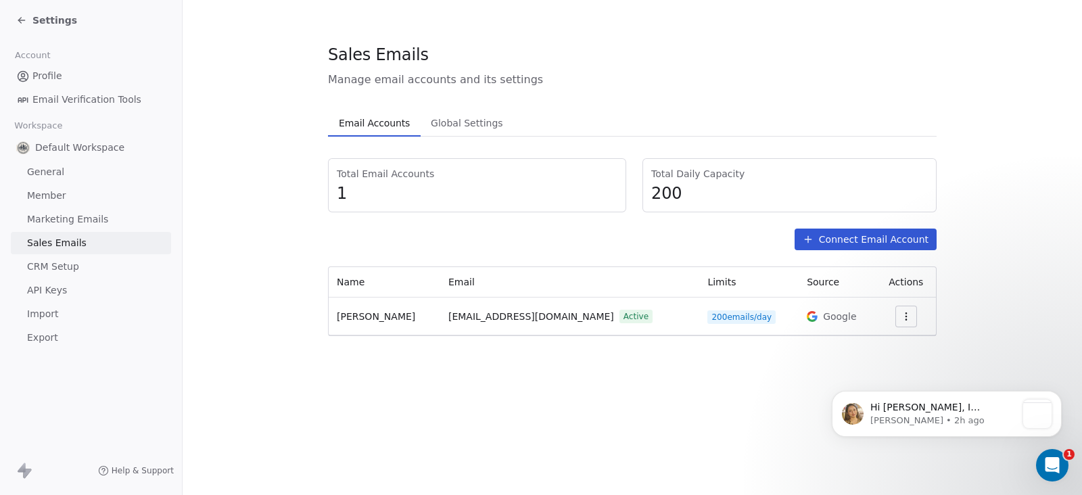
drag, startPoint x: 256, startPoint y: 256, endPoint x: 328, endPoint y: 259, distance: 72.4
click at [256, 256] on section "Sales Emails Manage email accounts and its settings Email Accounts Email Accoun…" at bounding box center [632, 189] width 899 height 379
click at [903, 319] on icon "button" at bounding box center [906, 316] width 11 height 11
click at [889, 346] on span "Settings" at bounding box center [880, 346] width 39 height 14
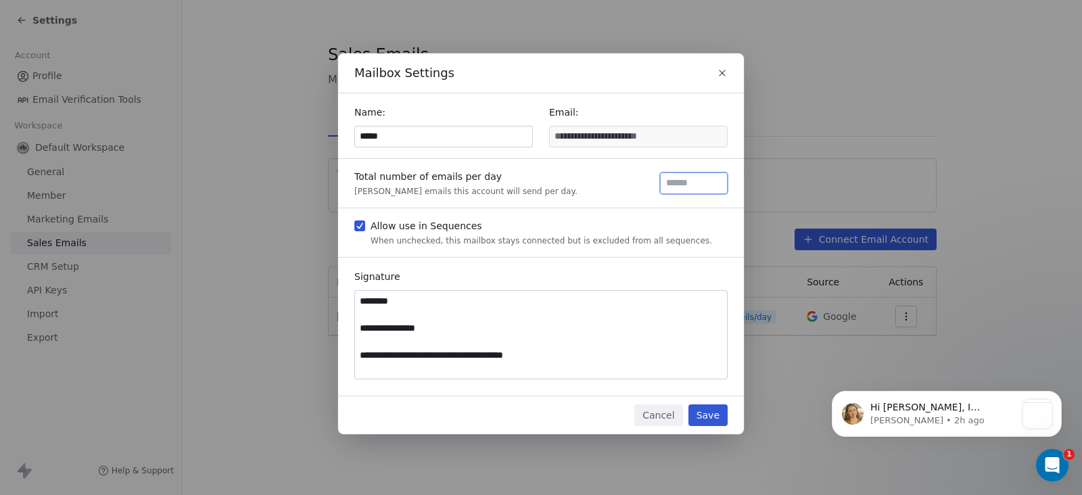
drag, startPoint x: 690, startPoint y: 187, endPoint x: 653, endPoint y: 179, distance: 38.2
click at [653, 179] on div "Total number of emails per day Max emails this account will send per day. ***" at bounding box center [541, 183] width 406 height 49
type input "****"
click at [717, 421] on button "Save" at bounding box center [707, 415] width 39 height 22
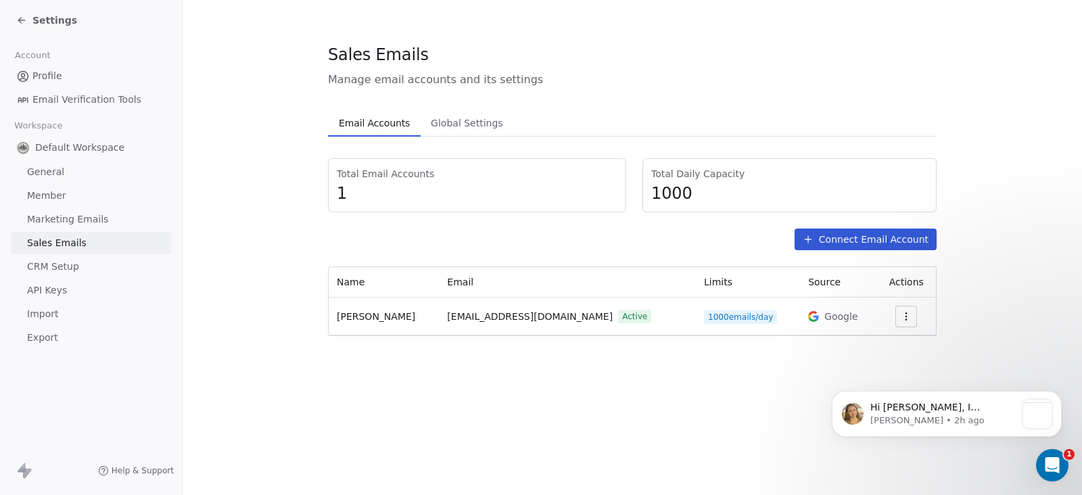
click at [254, 306] on section "Sales Emails Manage email accounts and its settings Email Accounts Email Accoun…" at bounding box center [632, 189] width 899 height 379
click at [23, 17] on icon at bounding box center [21, 20] width 11 height 11
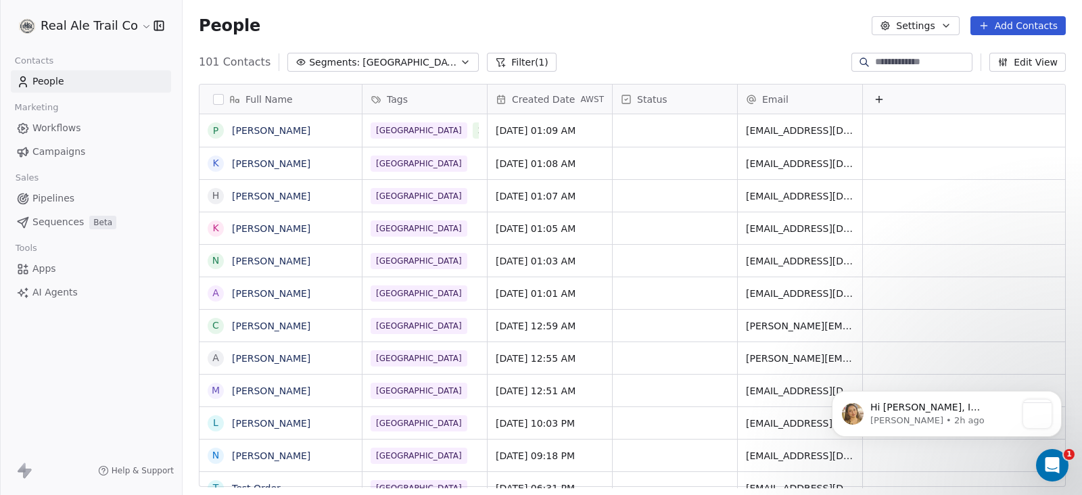
scroll to position [422, 886]
click at [57, 220] on span "Sequences" at bounding box center [57, 222] width 51 height 14
click at [56, 154] on span "Campaigns" at bounding box center [58, 152] width 53 height 14
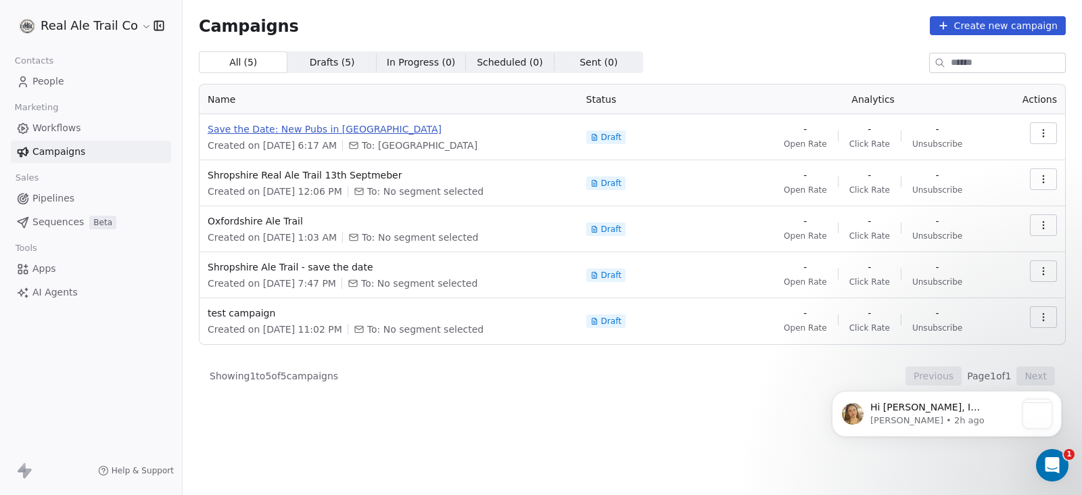
click at [358, 129] on span "Save the Date: New Pubs in [GEOGRAPHIC_DATA]" at bounding box center [389, 129] width 362 height 14
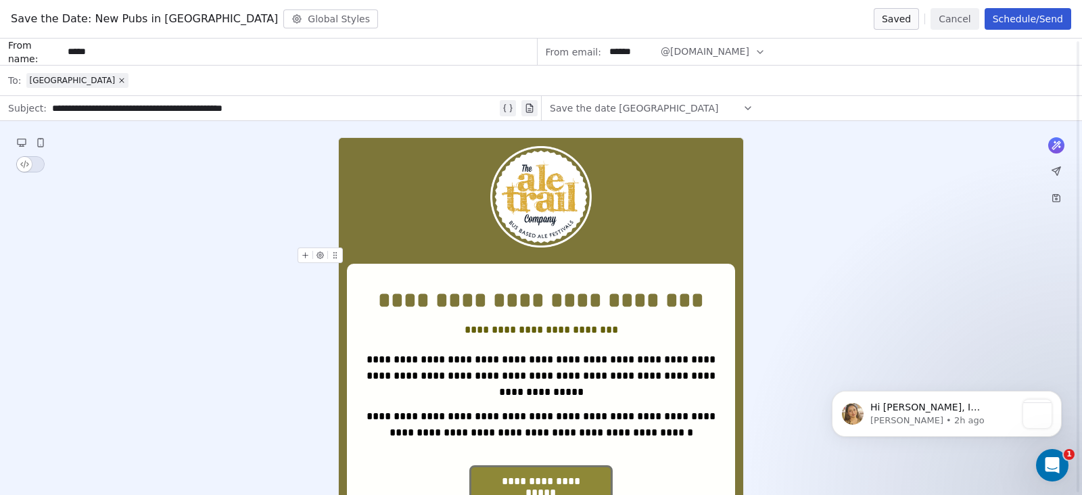
scroll to position [254, 0]
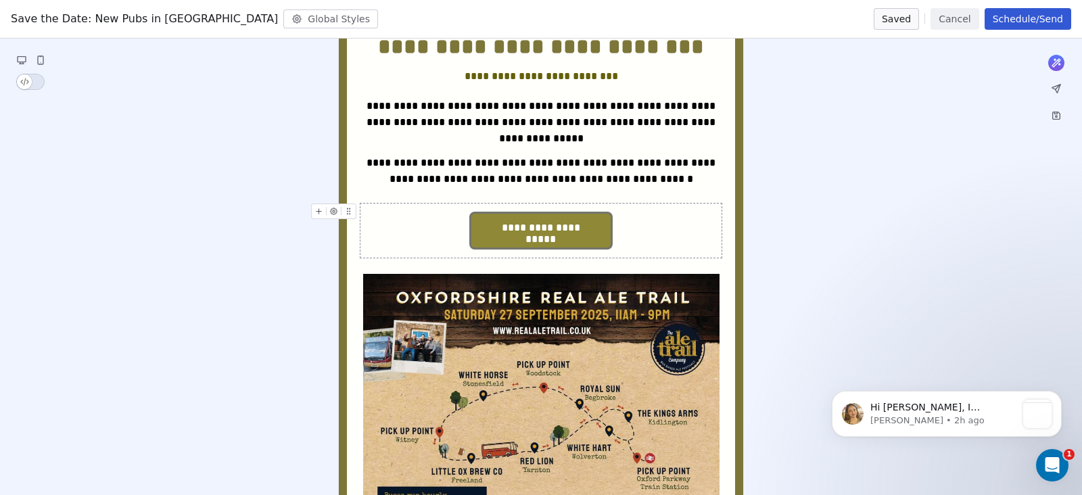
click at [534, 214] on span "**********" at bounding box center [540, 228] width 139 height 28
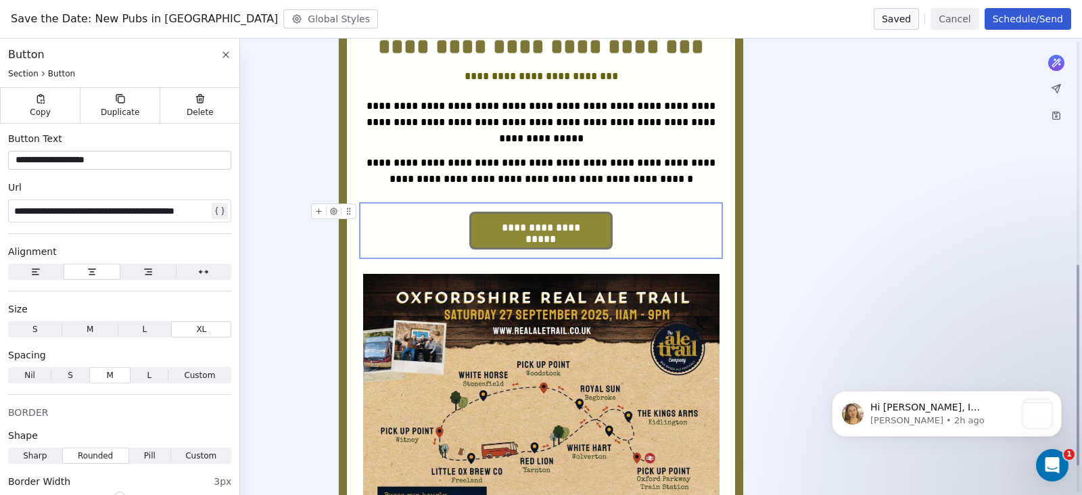
scroll to position [507, 0]
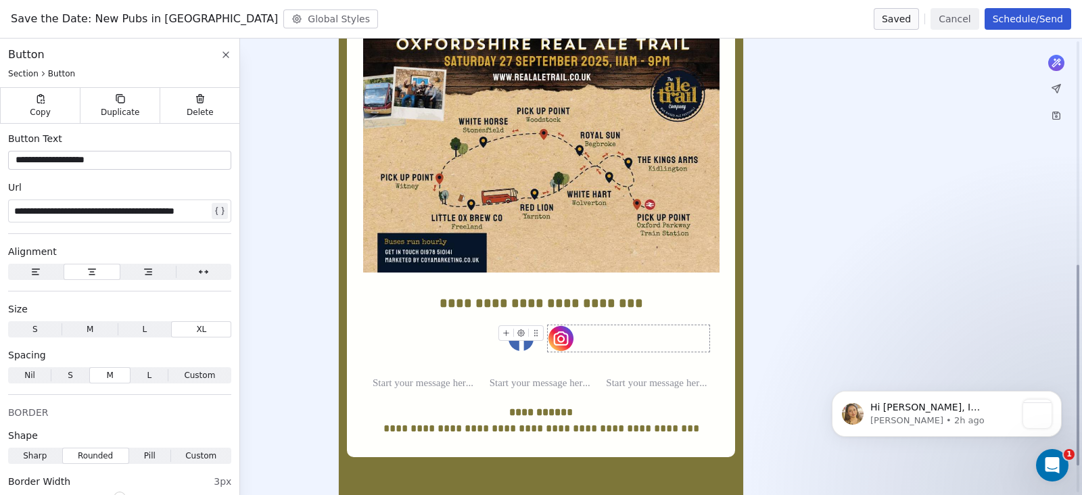
click at [561, 325] on img at bounding box center [561, 338] width 26 height 26
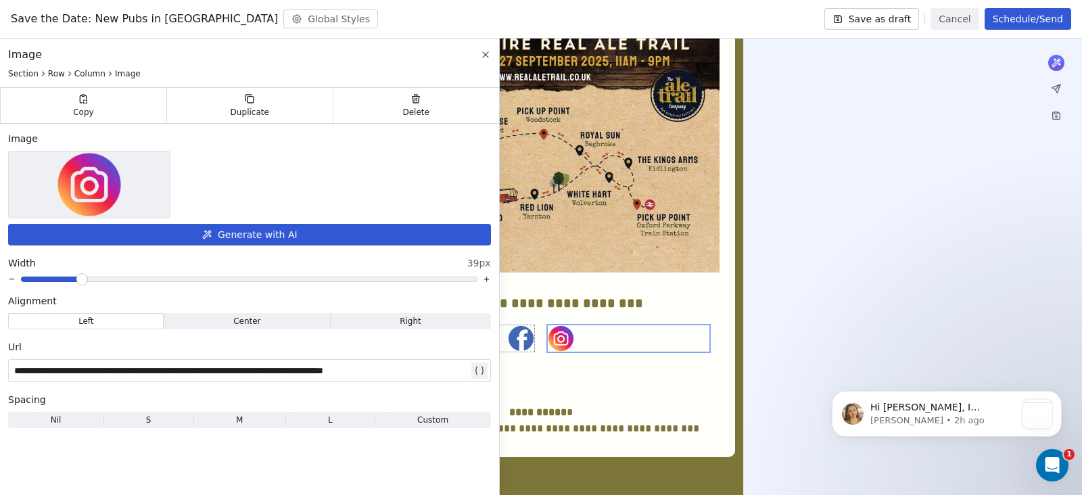
click at [519, 325] on img at bounding box center [521, 338] width 26 height 26
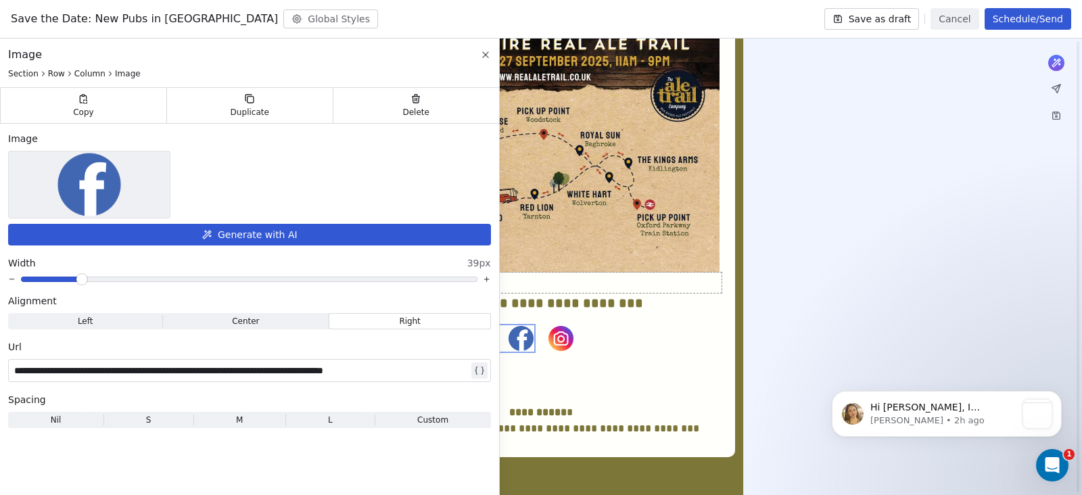
scroll to position [168, 0]
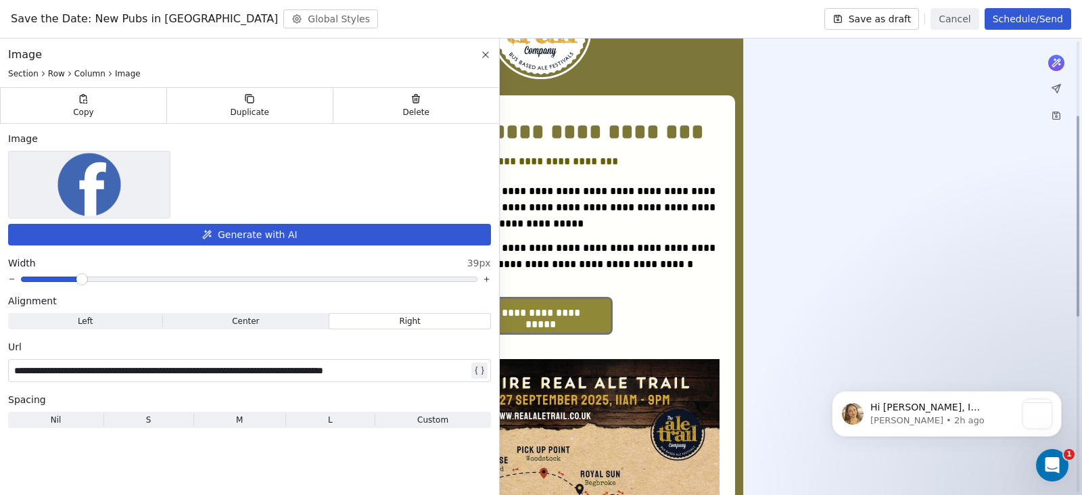
click at [855, 164] on div "**********" at bounding box center [541, 435] width 1082 height 964
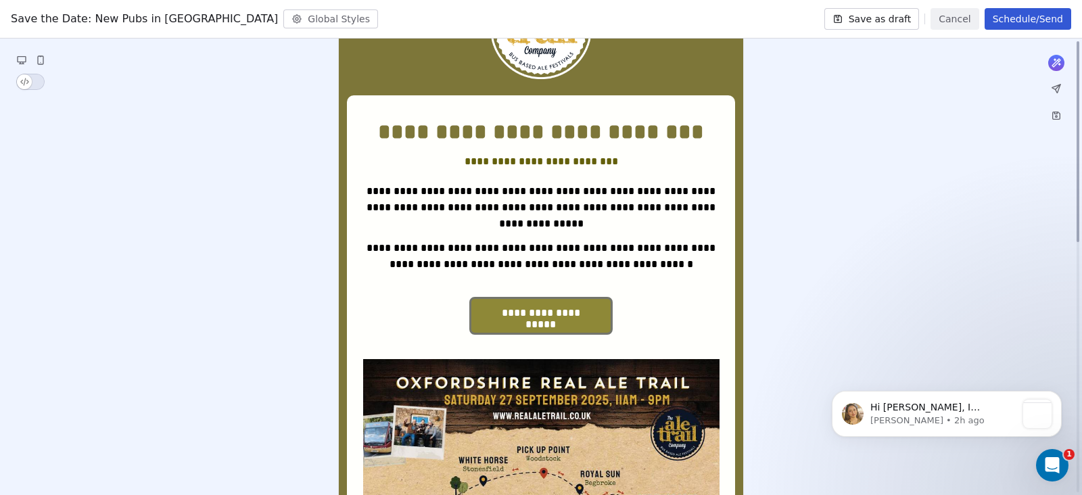
scroll to position [0, 0]
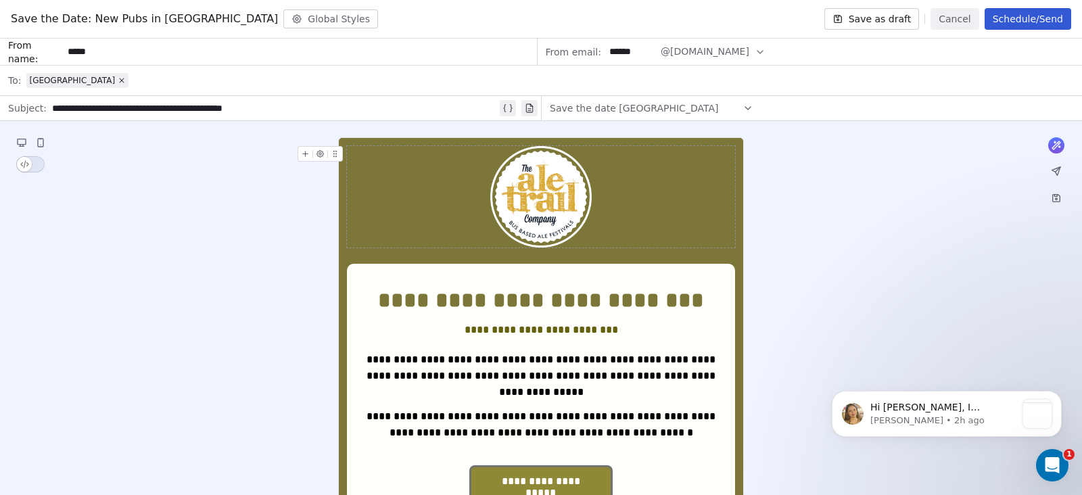
click at [653, 105] on div "Save the date [GEOGRAPHIC_DATA]" at bounding box center [652, 108] width 204 height 22
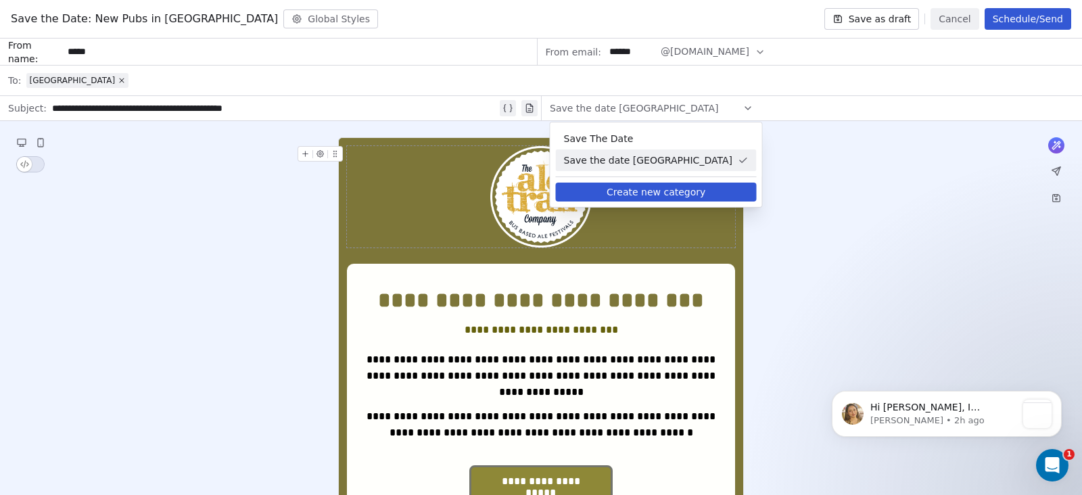
click at [687, 191] on button "Create new category" at bounding box center [656, 192] width 201 height 19
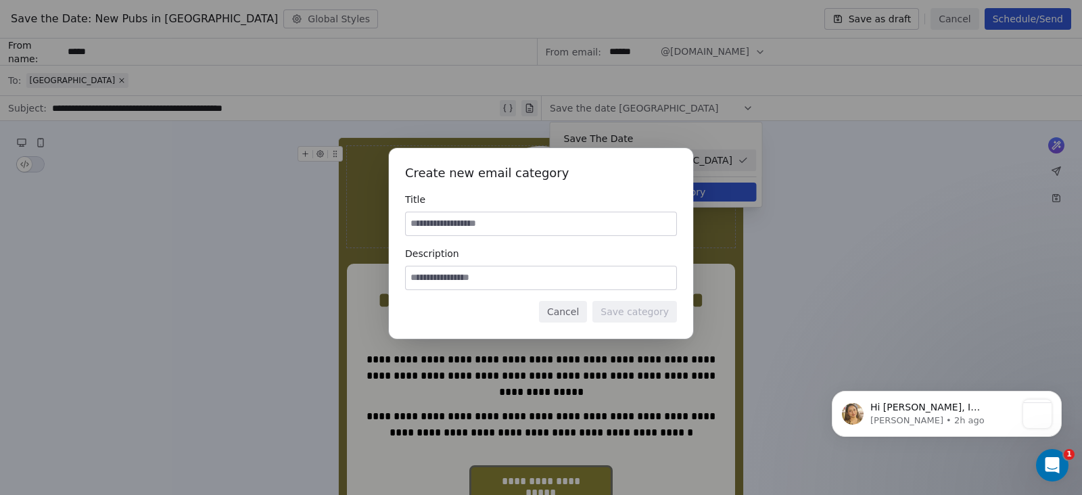
click at [486, 219] on input at bounding box center [541, 223] width 271 height 23
drag, startPoint x: 565, startPoint y: 312, endPoint x: 578, endPoint y: 312, distance: 12.8
click at [566, 312] on button "Cancel" at bounding box center [563, 312] width 48 height 22
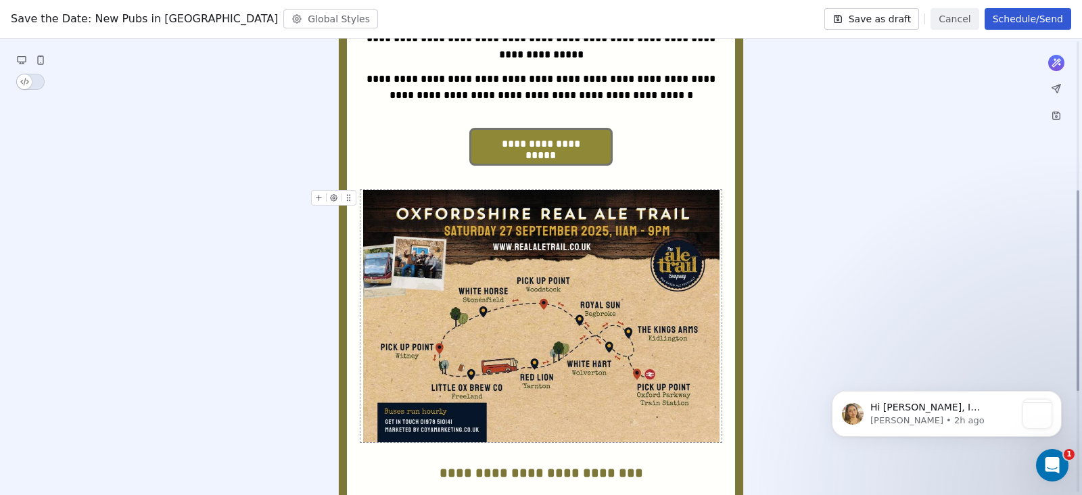
scroll to position [84, 0]
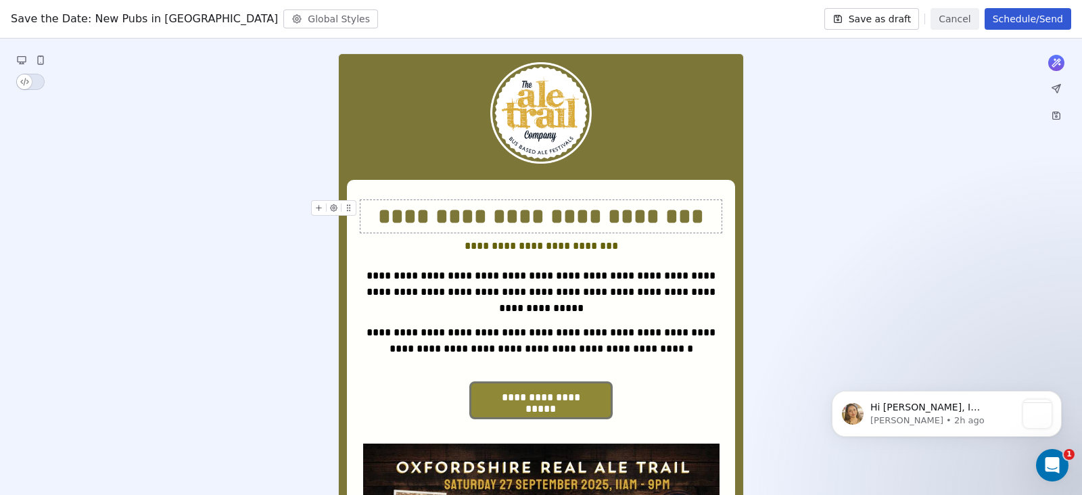
click at [430, 220] on span "**********" at bounding box center [541, 217] width 326 height 22
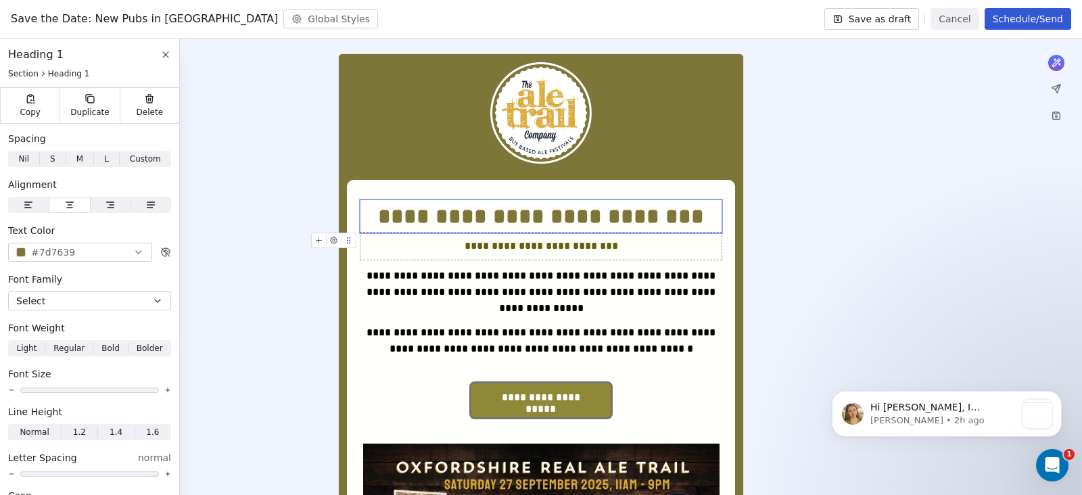
click at [469, 245] on div "**********" at bounding box center [540, 246] width 361 height 16
click at [639, 241] on div "**********" at bounding box center [540, 246] width 361 height 16
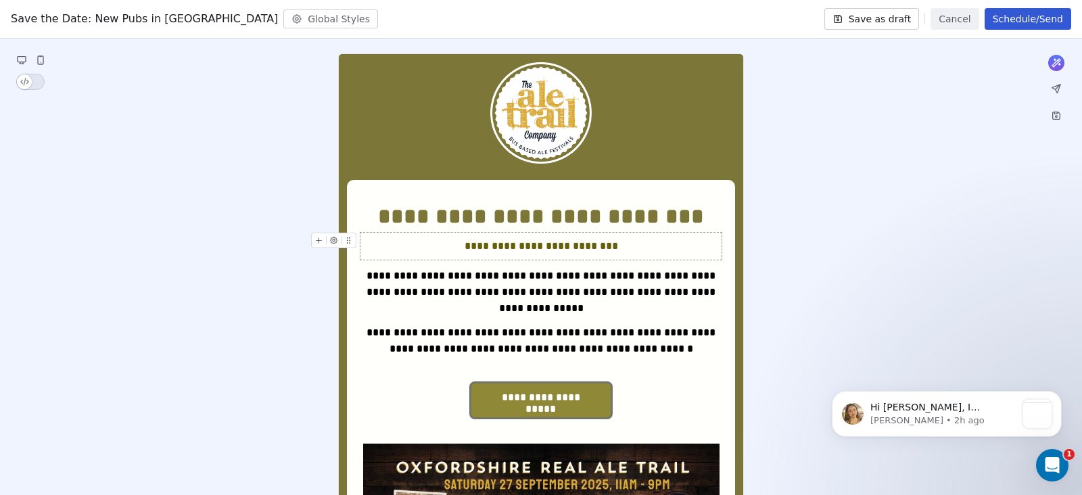
scroll to position [0, 0]
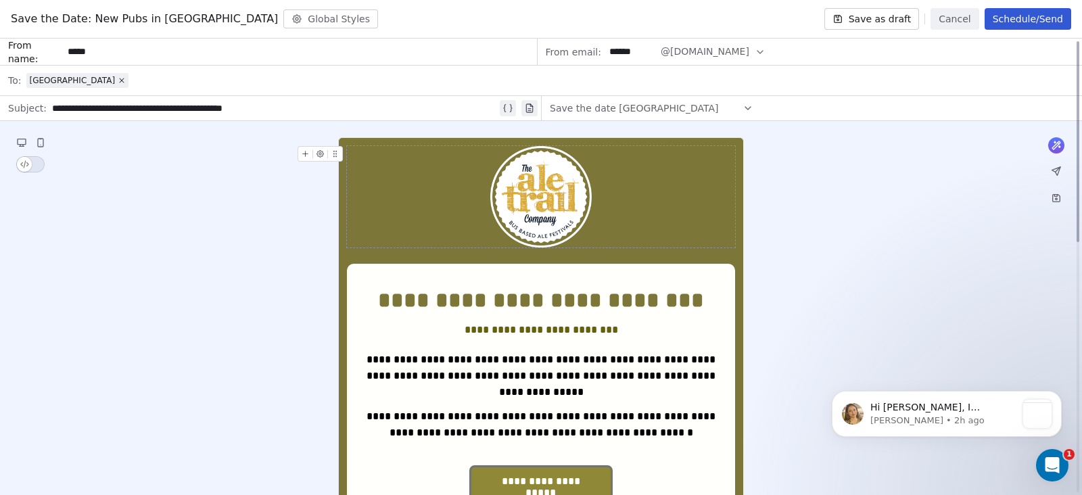
click at [697, 110] on div "Save the date [GEOGRAPHIC_DATA]" at bounding box center [652, 108] width 204 height 22
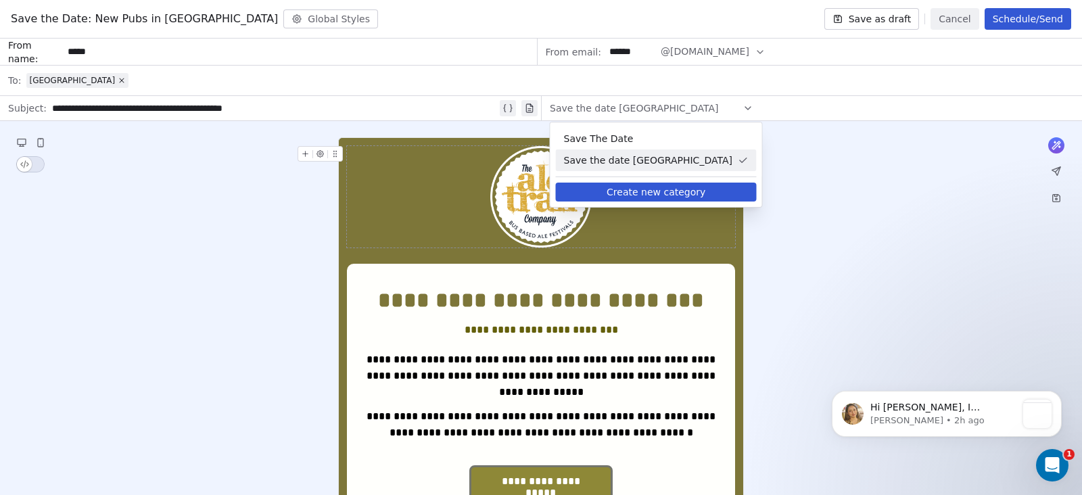
click at [684, 195] on button "Create new category" at bounding box center [656, 192] width 201 height 19
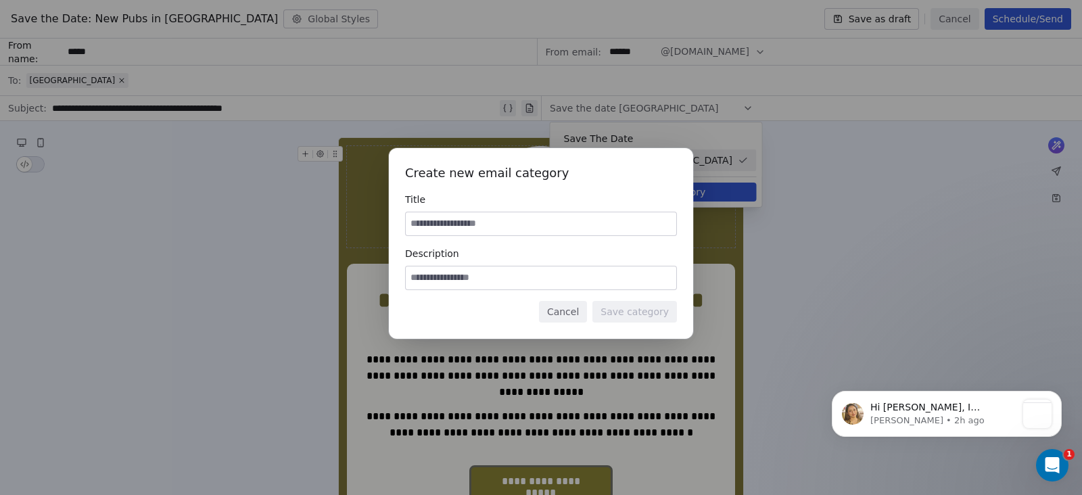
click at [520, 227] on input at bounding box center [541, 223] width 271 height 23
type input "**********"
click at [529, 283] on input at bounding box center [541, 277] width 271 height 23
type input "********"
click at [637, 314] on button "Save category" at bounding box center [634, 312] width 85 height 22
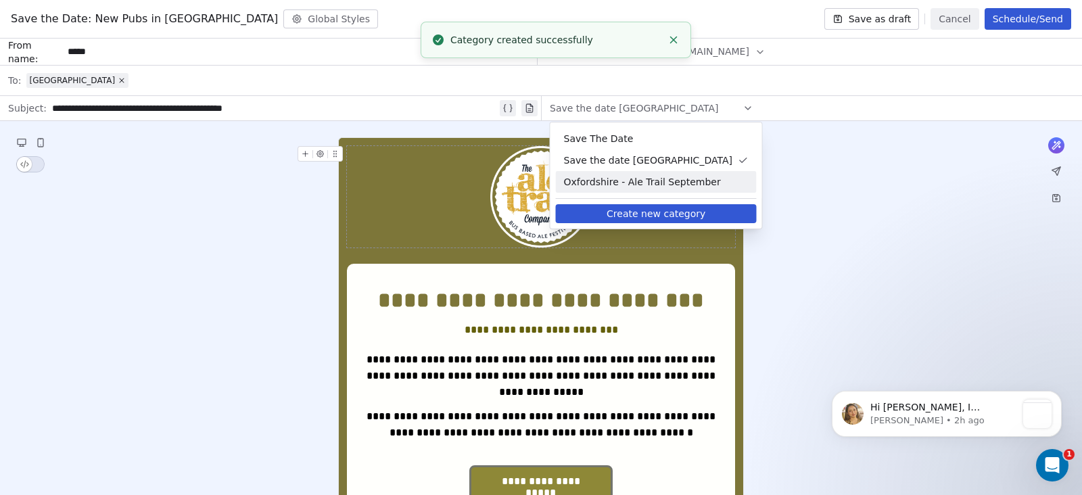
click at [680, 183] on span "Oxfordshire - Ale Trail September" at bounding box center [656, 182] width 185 height 14
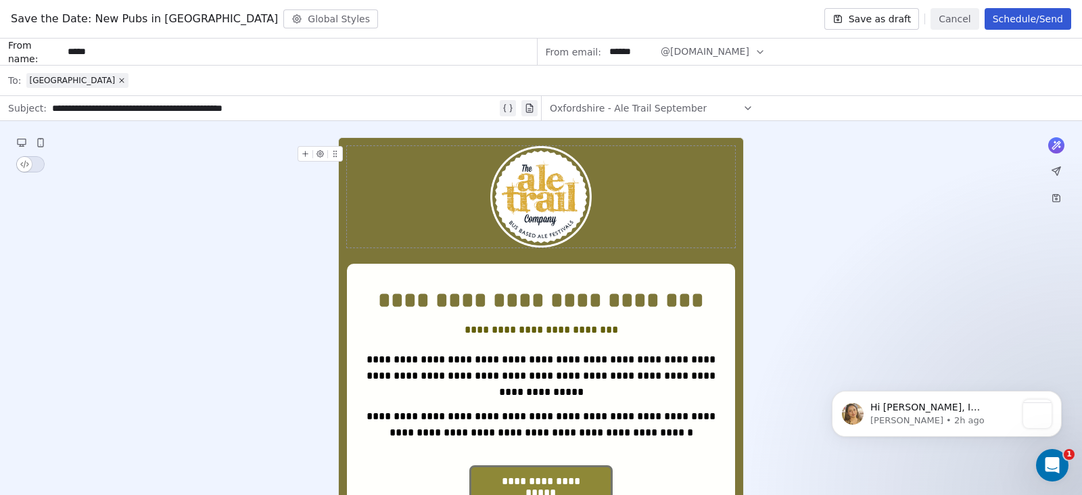
click at [1023, 18] on button "Schedule/Send" at bounding box center [1028, 19] width 87 height 22
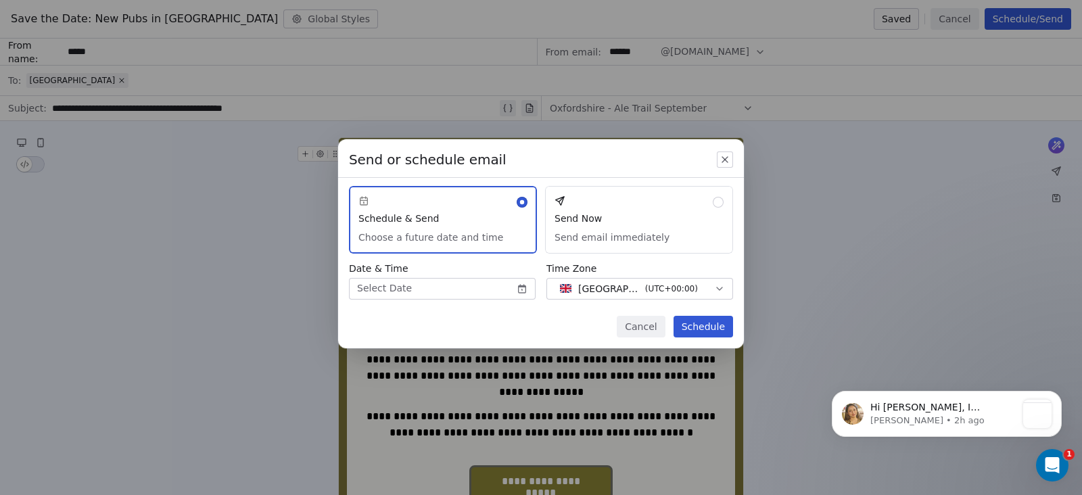
click at [613, 213] on button "Send Now Send email immediately" at bounding box center [639, 220] width 188 height 68
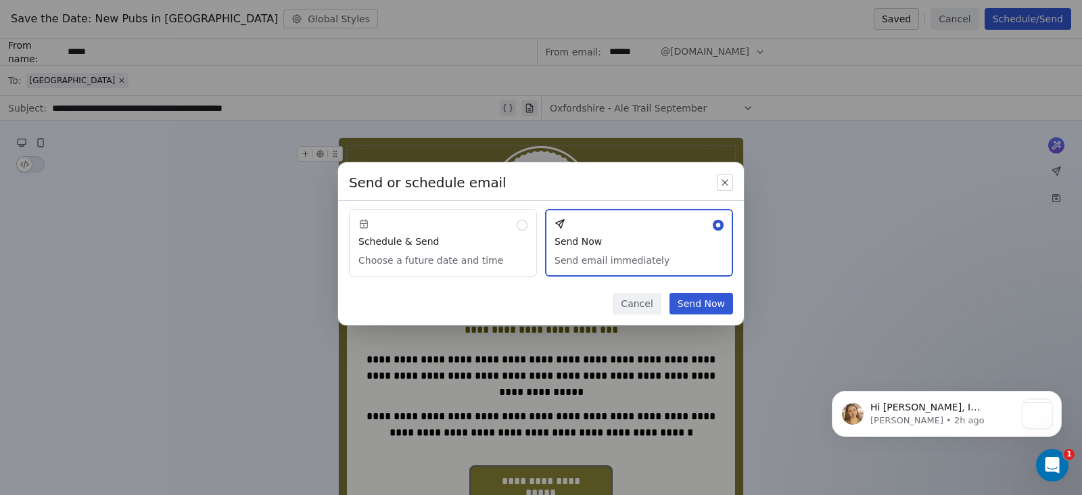
click at [700, 296] on button "Send Now" at bounding box center [701, 304] width 64 height 22
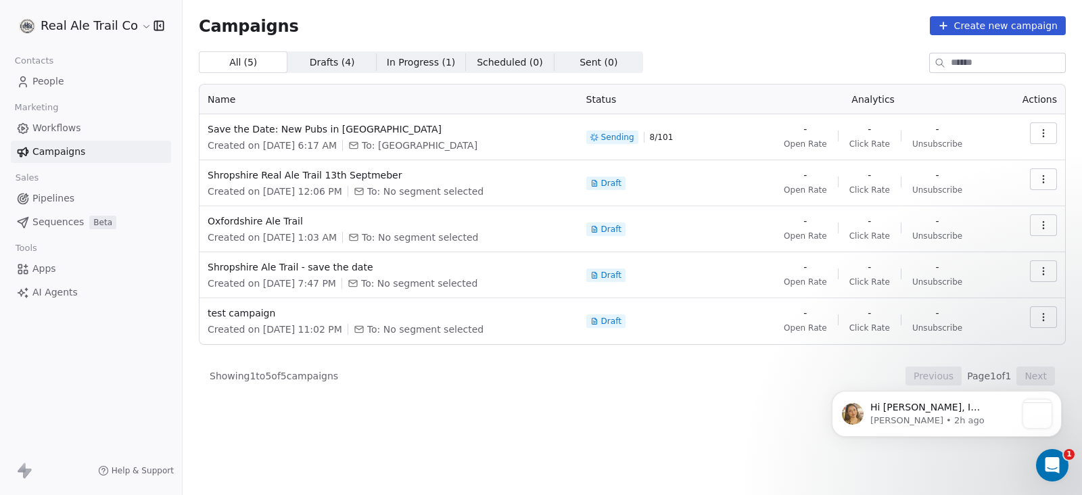
click at [413, 436] on div "Campaigns Create new campaign All ( 5 ) All ( 5 ) Drafts ( 4 ) Drafts ( 4 ) In …" at bounding box center [632, 247] width 899 height 495
